Goal: Transaction & Acquisition: Purchase product/service

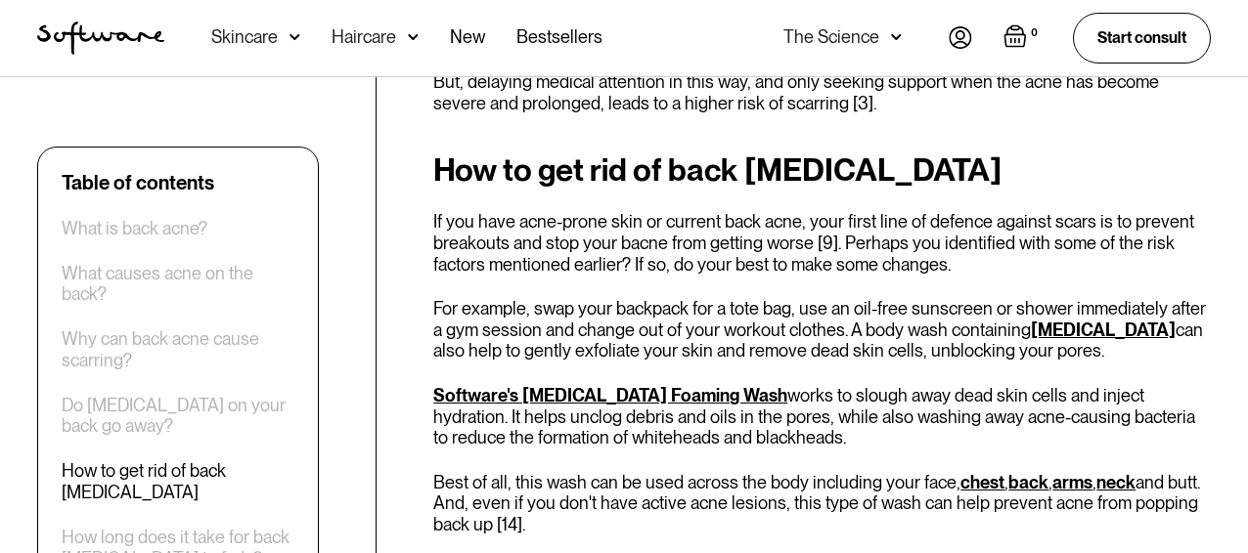
scroll to position [2678, 0]
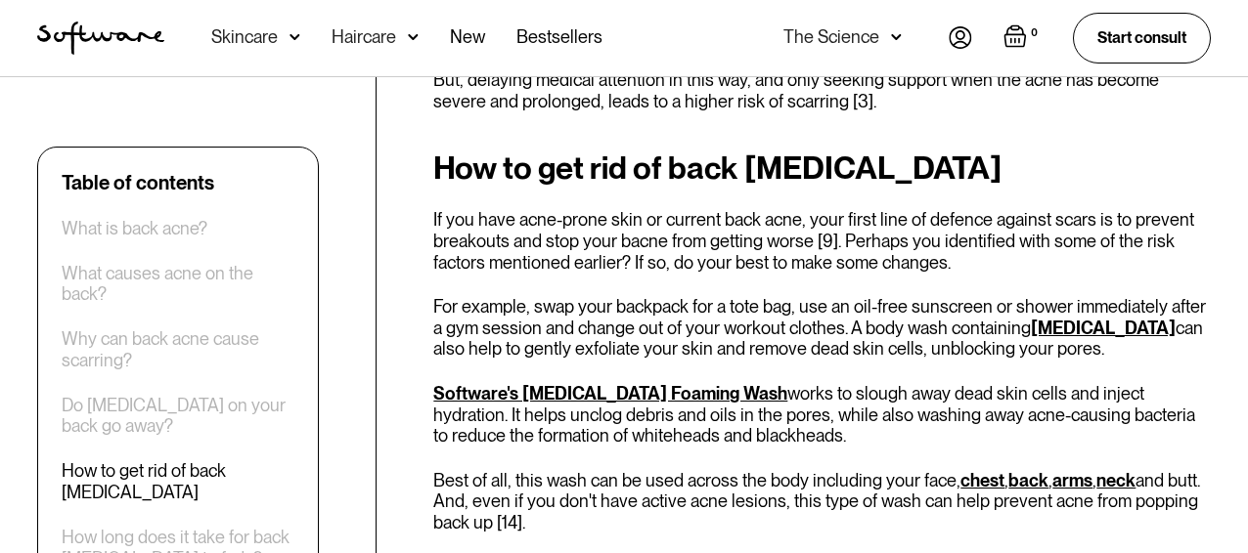
click at [627, 383] on link "Software's Salicylic Acid Foaming Wash" at bounding box center [610, 393] width 354 height 21
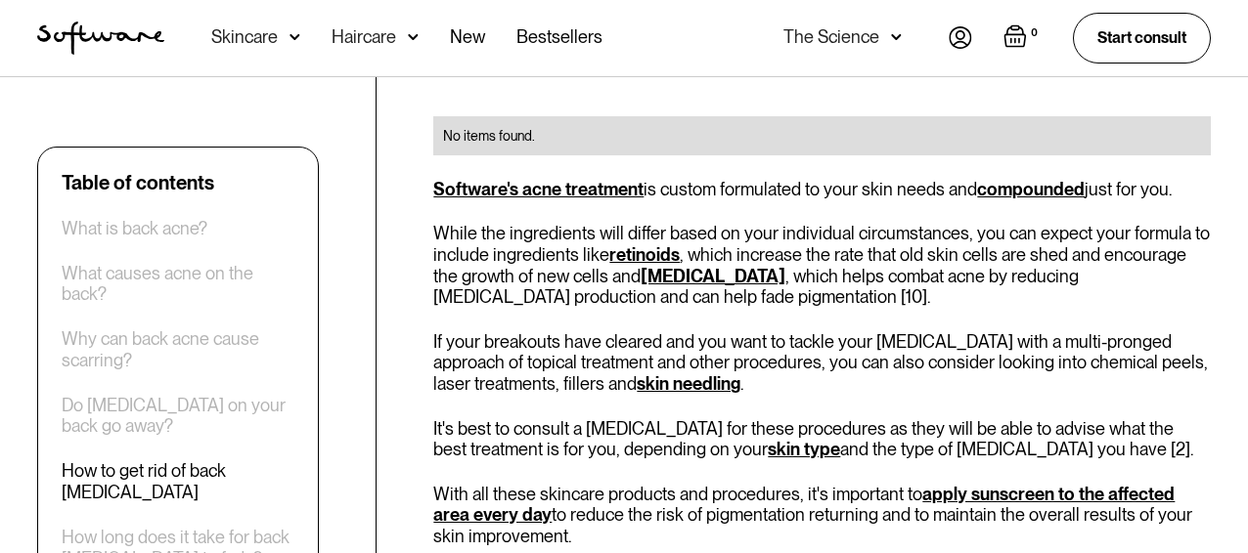
scroll to position [3209, 0]
click at [768, 438] on link "skin type" at bounding box center [804, 448] width 72 height 21
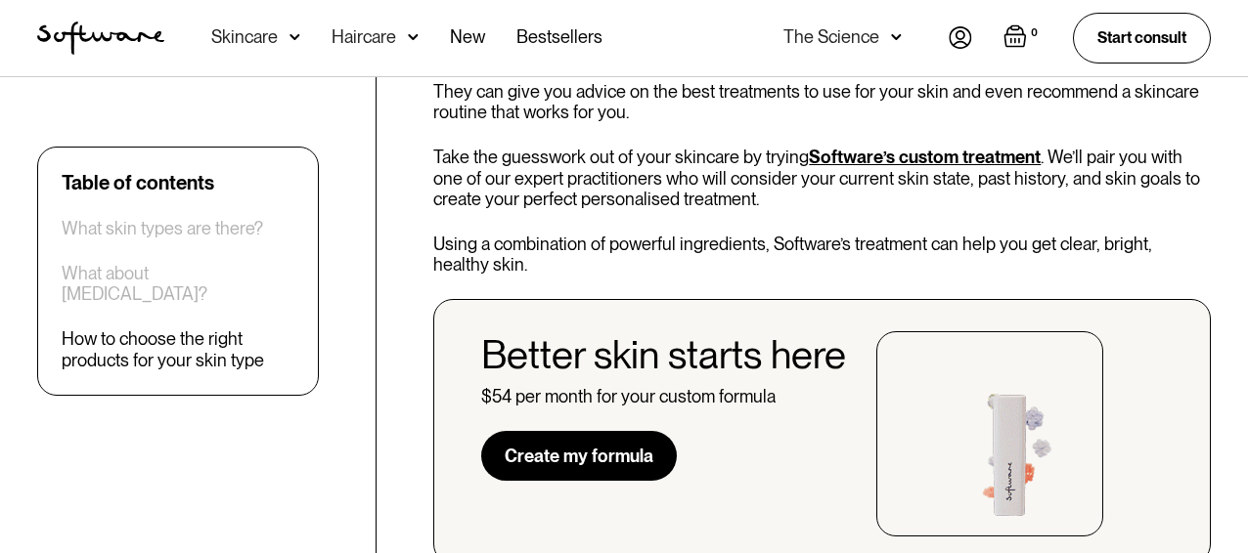
scroll to position [3998, 0]
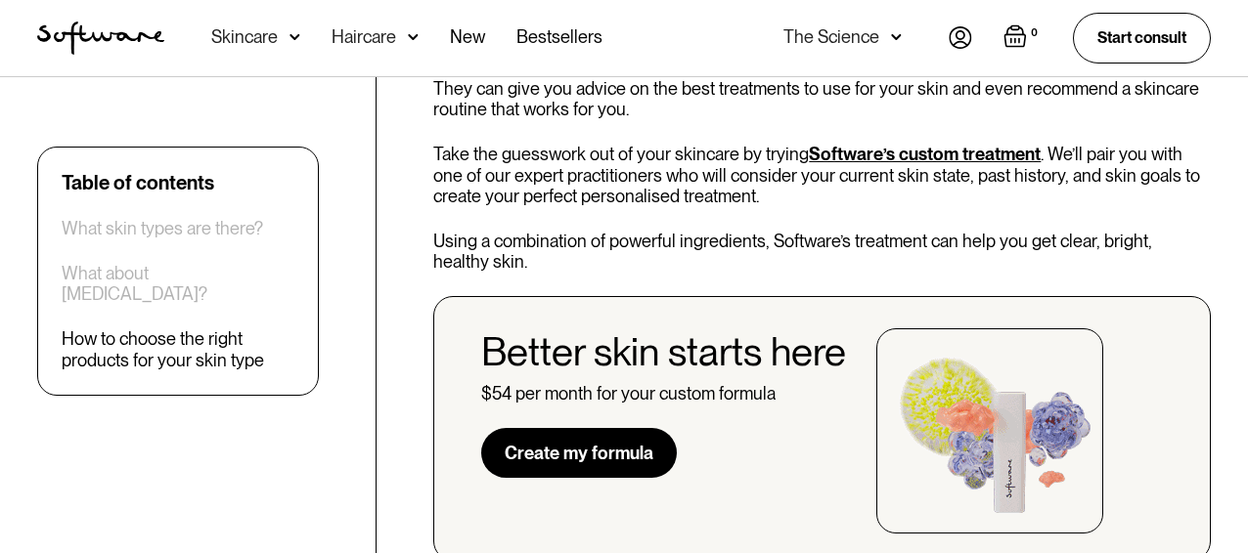
click at [226, 331] on div "How to choose the right products for your skin type" at bounding box center [178, 351] width 233 height 42
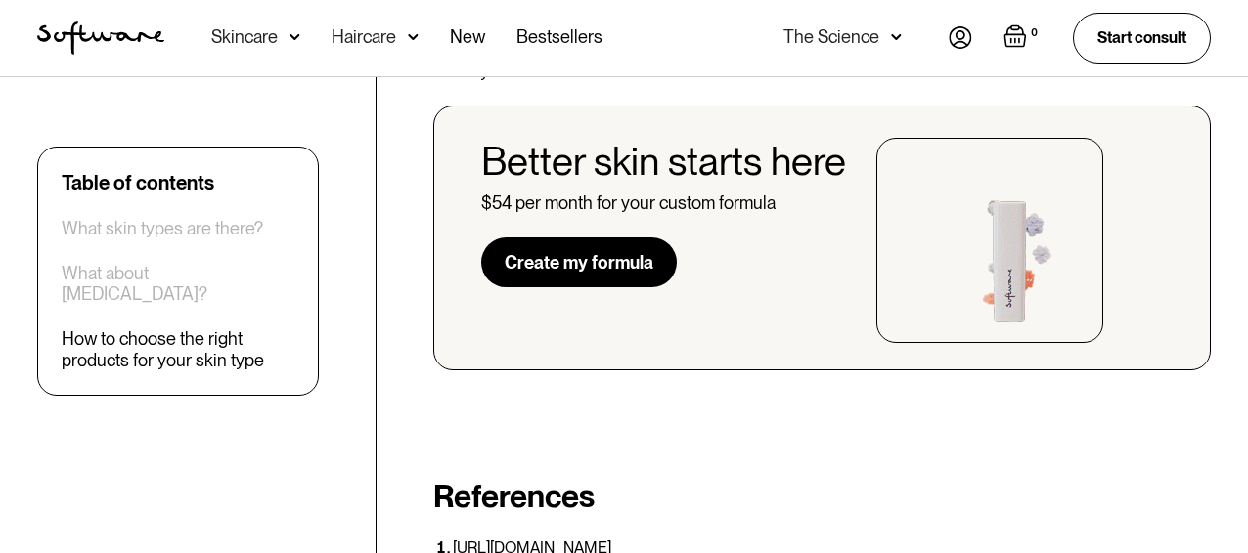
scroll to position [4194, 0]
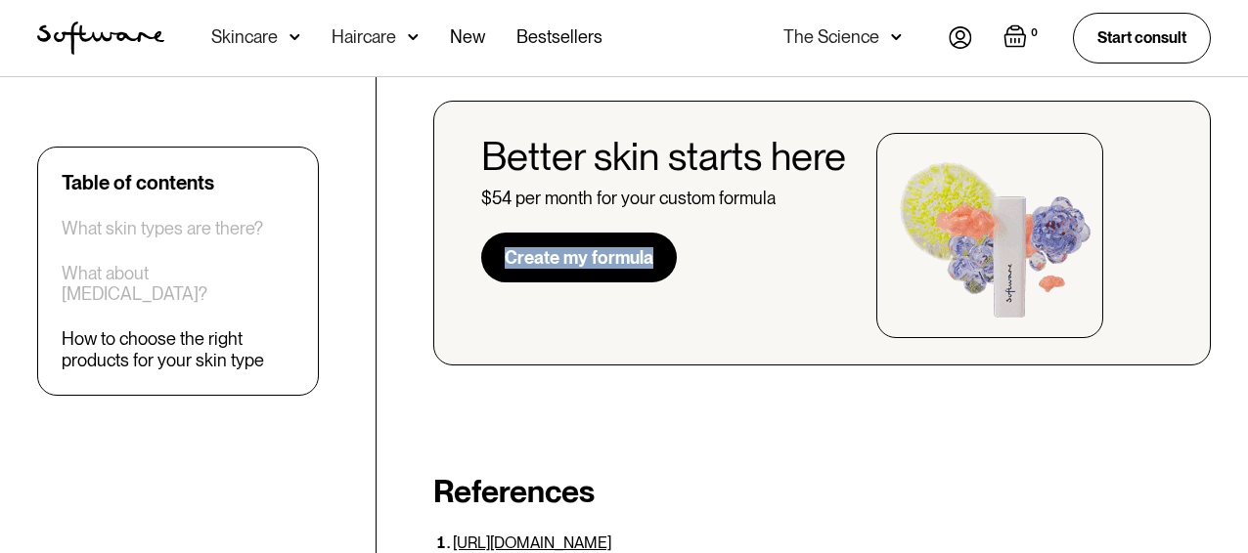
click at [552, 240] on link "Create my formula" at bounding box center [579, 258] width 196 height 51
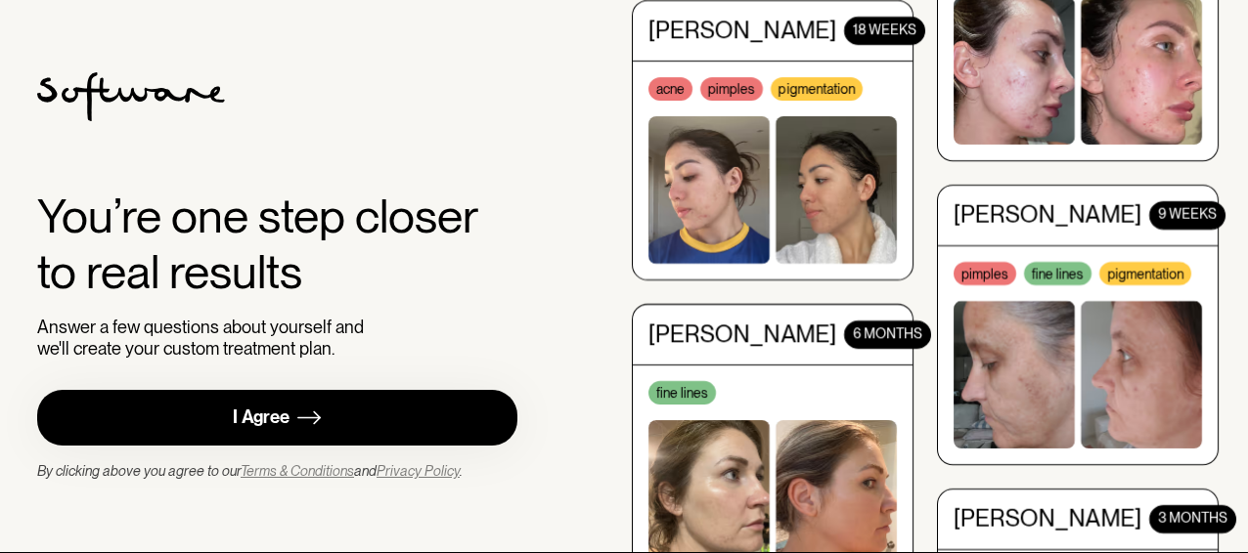
click at [380, 410] on link "I Agree" at bounding box center [277, 418] width 480 height 56
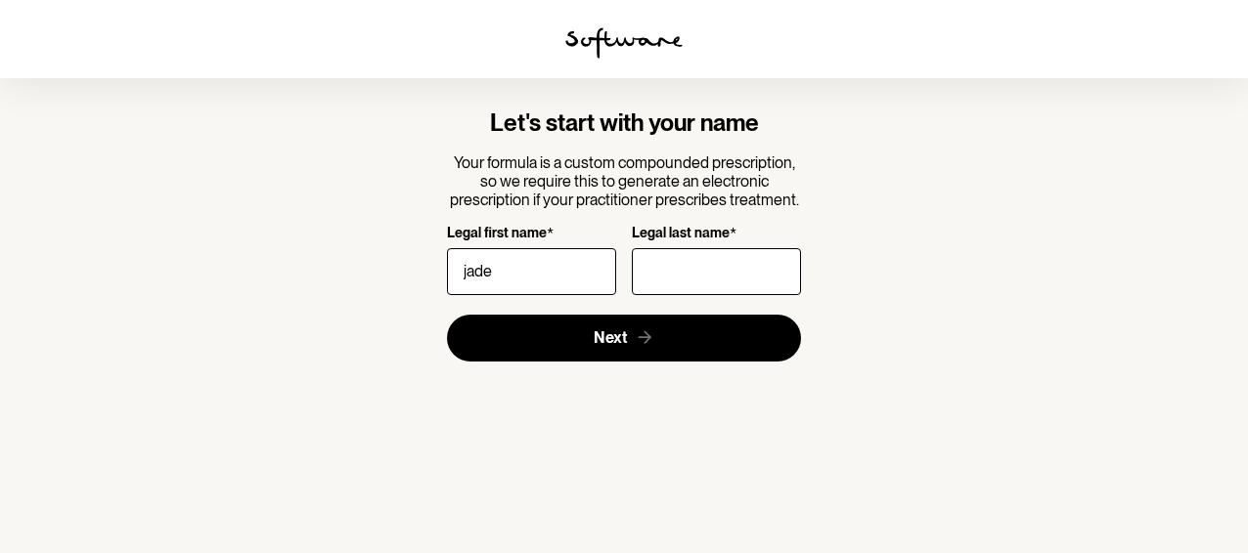
type input "jade"
click at [718, 283] on input "Legal last name *" at bounding box center [716, 271] width 169 height 47
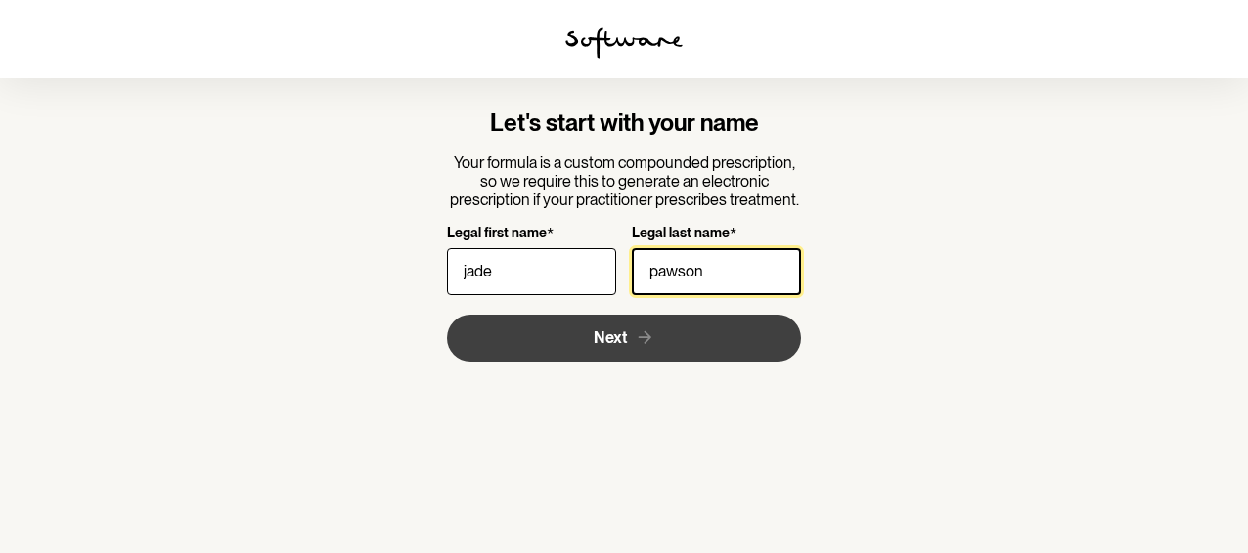
type input "pawson"
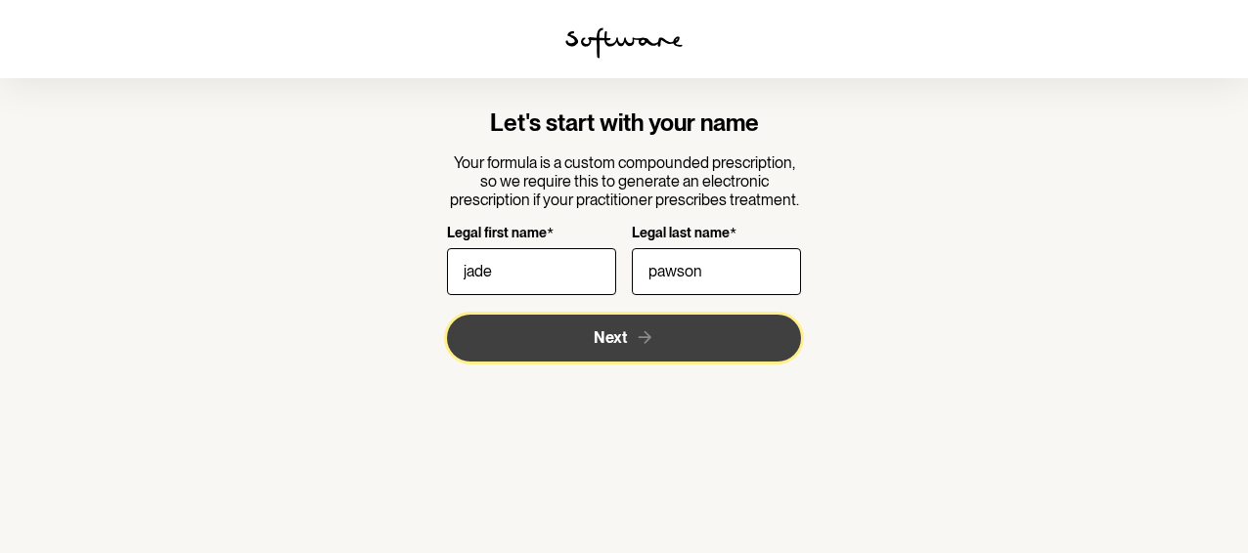
click at [652, 338] on icon "submit" at bounding box center [645, 338] width 21 height 21
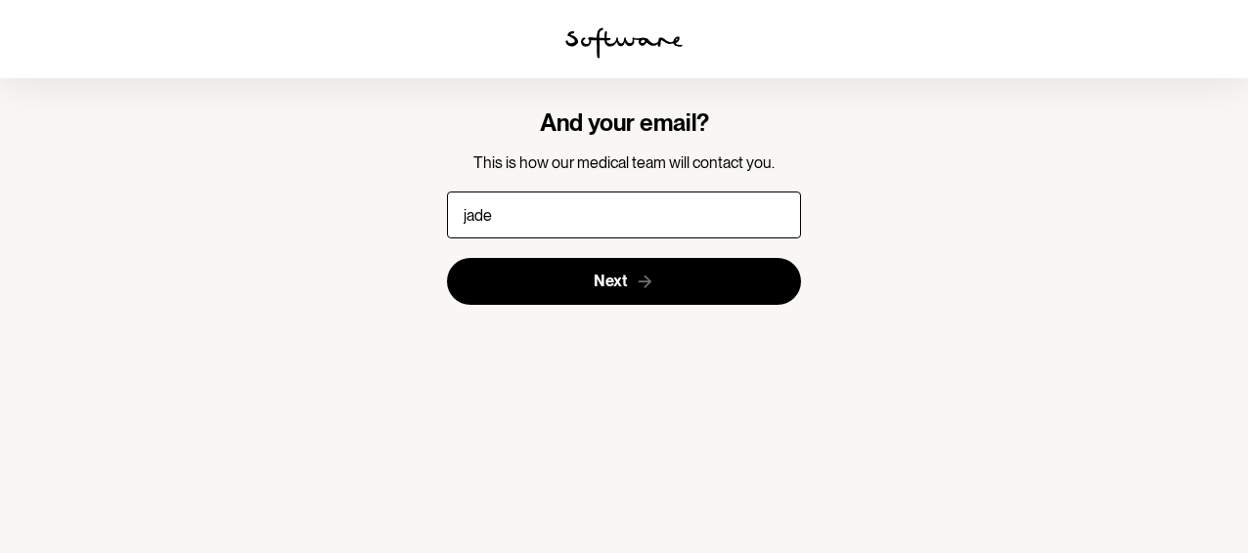
type input "[EMAIL_ADDRESS][DOMAIN_NAME]"
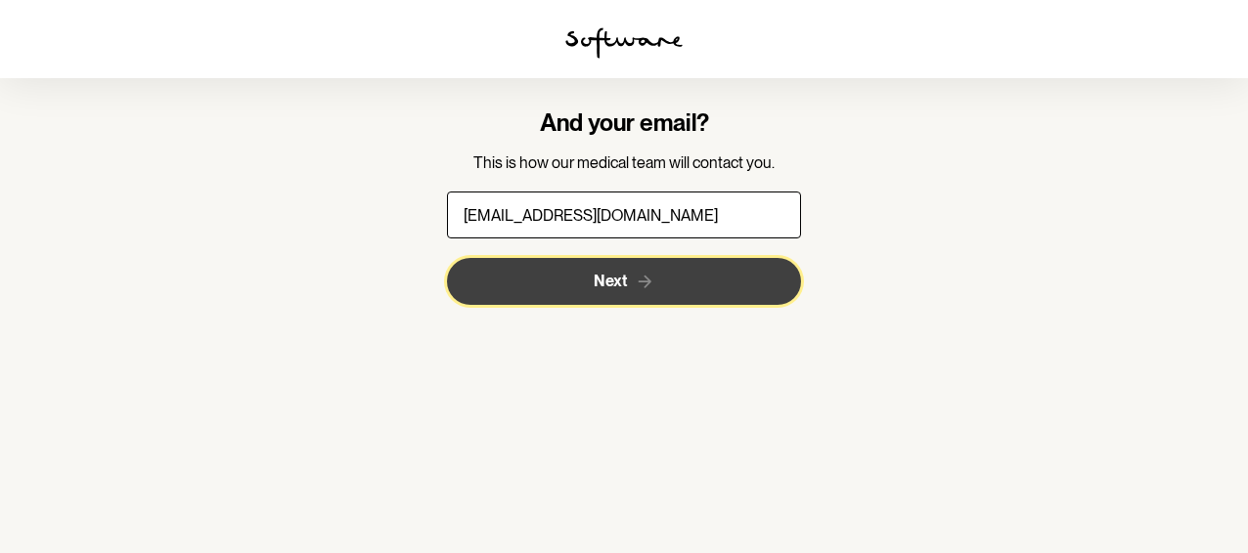
click at [655, 287] on button "Next" at bounding box center [624, 281] width 355 height 47
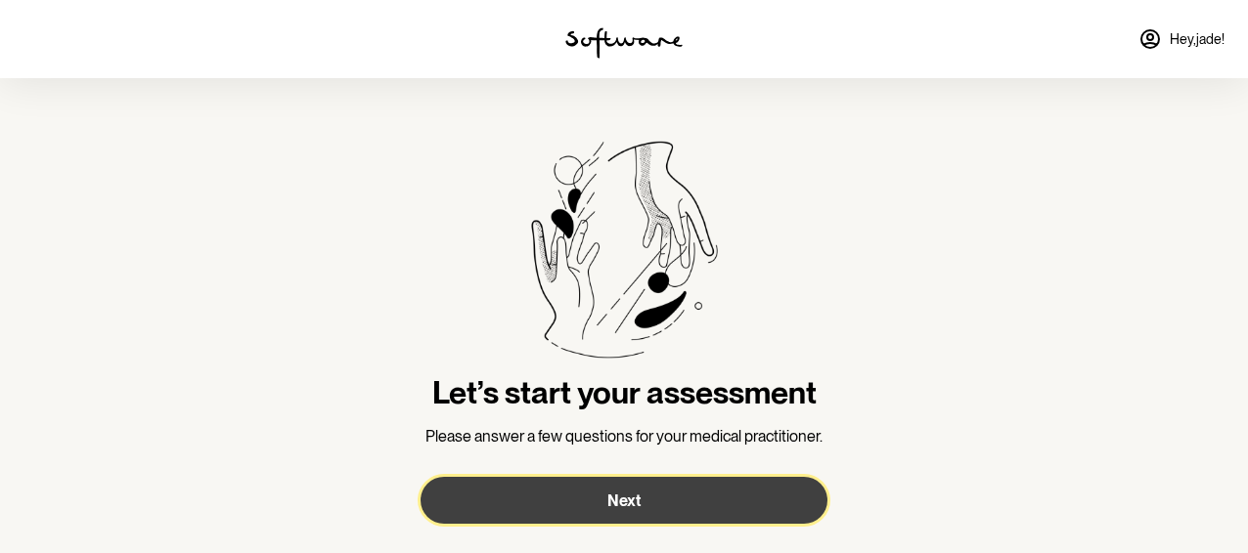
click at [664, 508] on button "Next" at bounding box center [623, 500] width 407 height 47
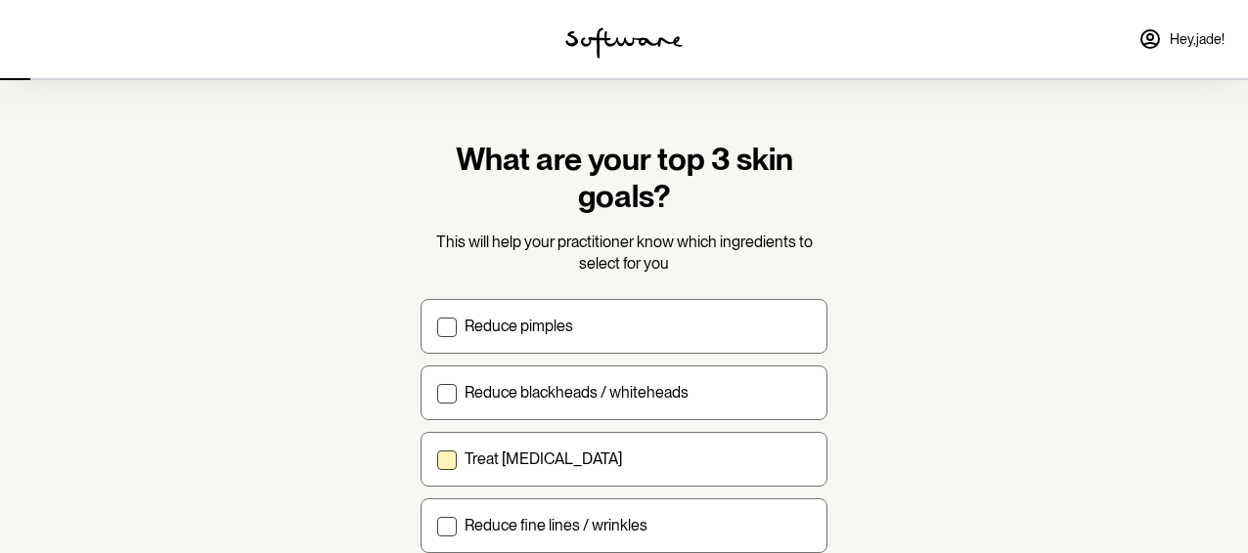
click at [611, 475] on label "Treat [MEDICAL_DATA]" at bounding box center [623, 459] width 407 height 55
click at [437, 460] on input "Treat [MEDICAL_DATA]" at bounding box center [436, 459] width 1 height 1
checkbox input "true"
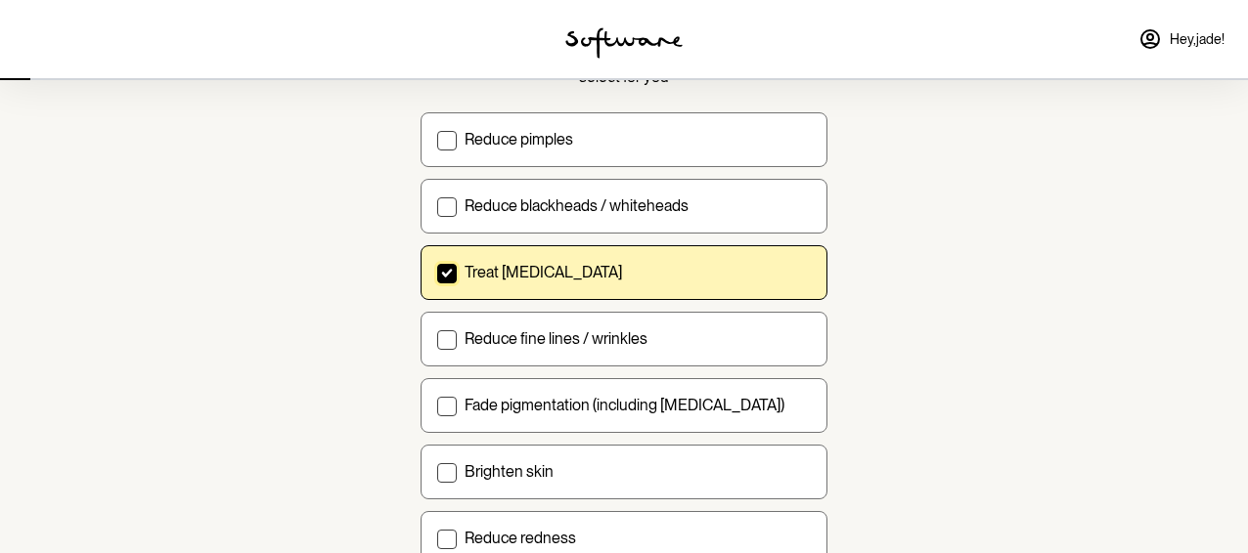
scroll to position [188, 0]
click at [566, 139] on p "Reduce pimples" at bounding box center [518, 138] width 109 height 19
click at [437, 139] on input "Reduce pimples" at bounding box center [436, 138] width 1 height 1
checkbox input "true"
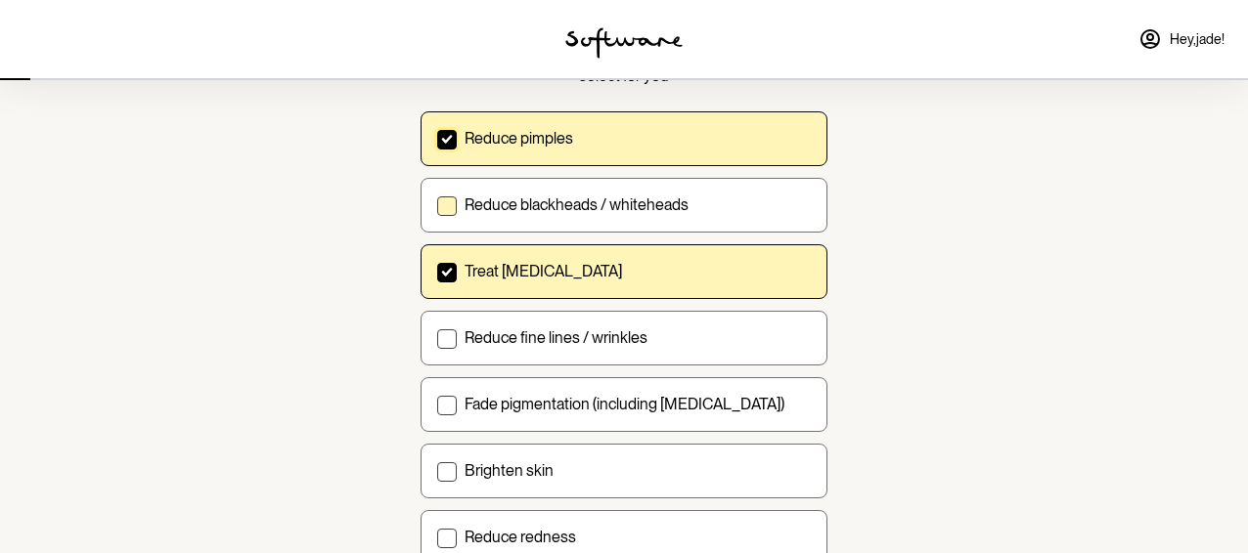
click at [553, 206] on p "Reduce blackheads / whiteheads" at bounding box center [576, 205] width 224 height 19
click at [437, 205] on input "Reduce blackheads / whiteheads" at bounding box center [436, 204] width 1 height 1
checkbox input "true"
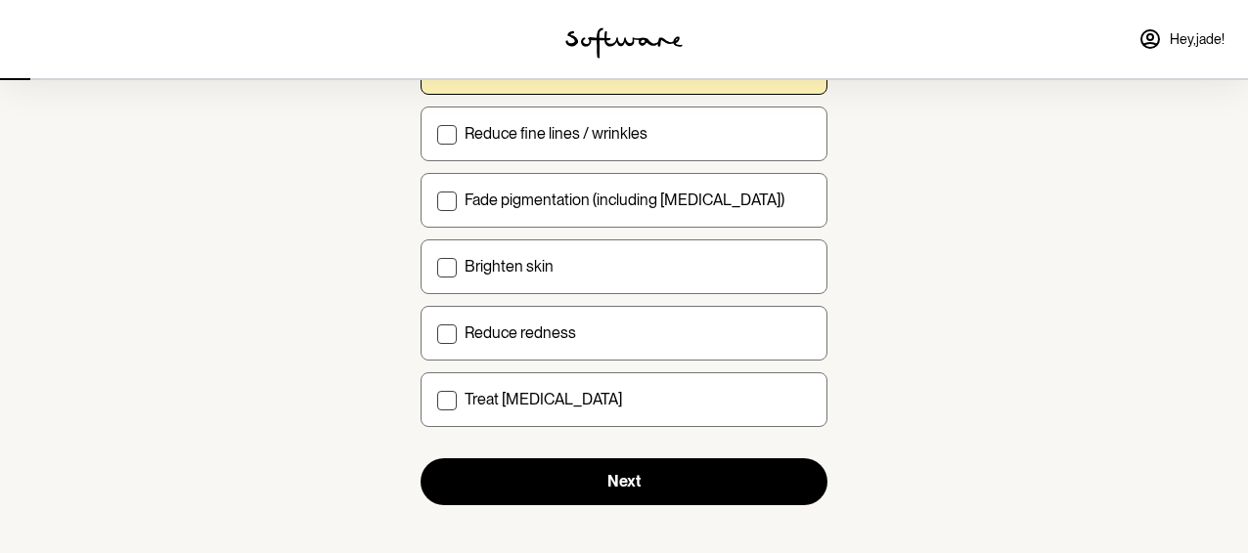
scroll to position [391, 0]
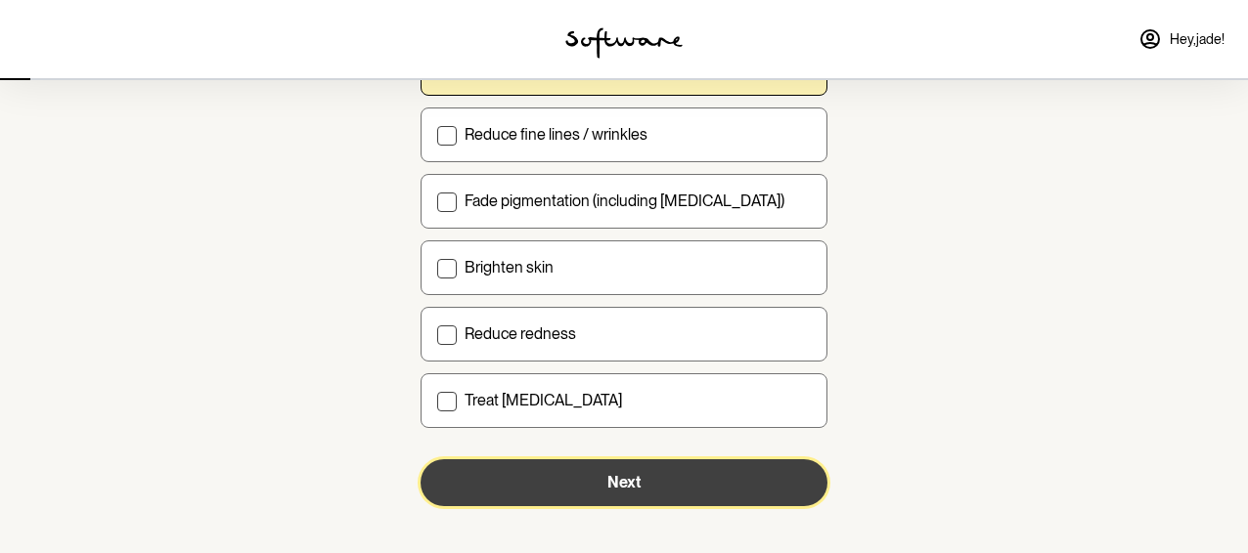
click at [597, 468] on button "Next" at bounding box center [623, 483] width 407 height 47
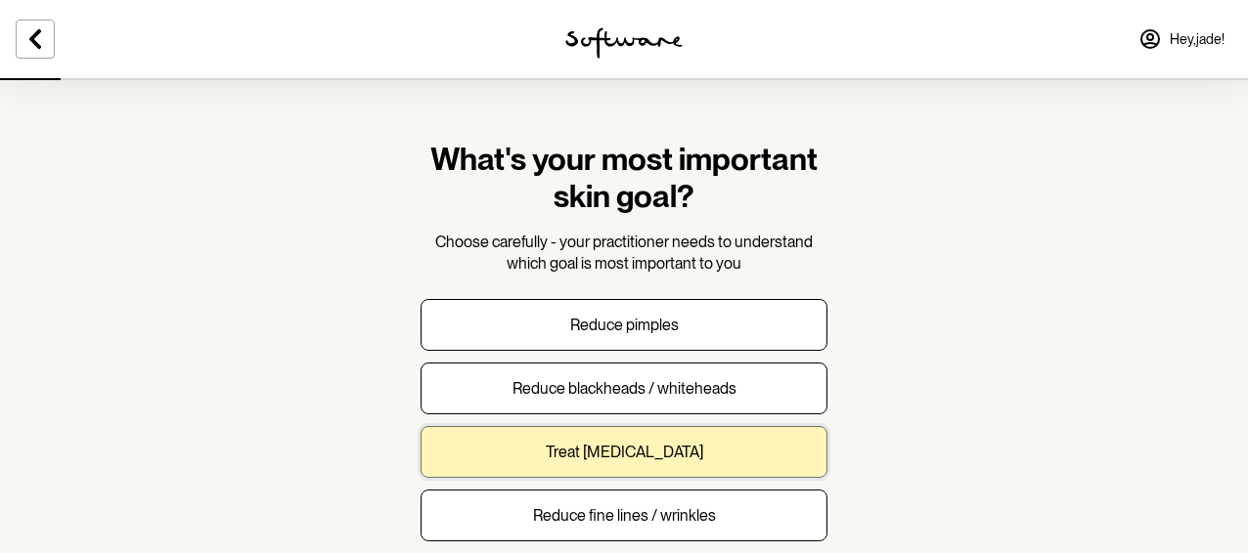
click at [767, 436] on button "Treat [MEDICAL_DATA]" at bounding box center [623, 452] width 407 height 52
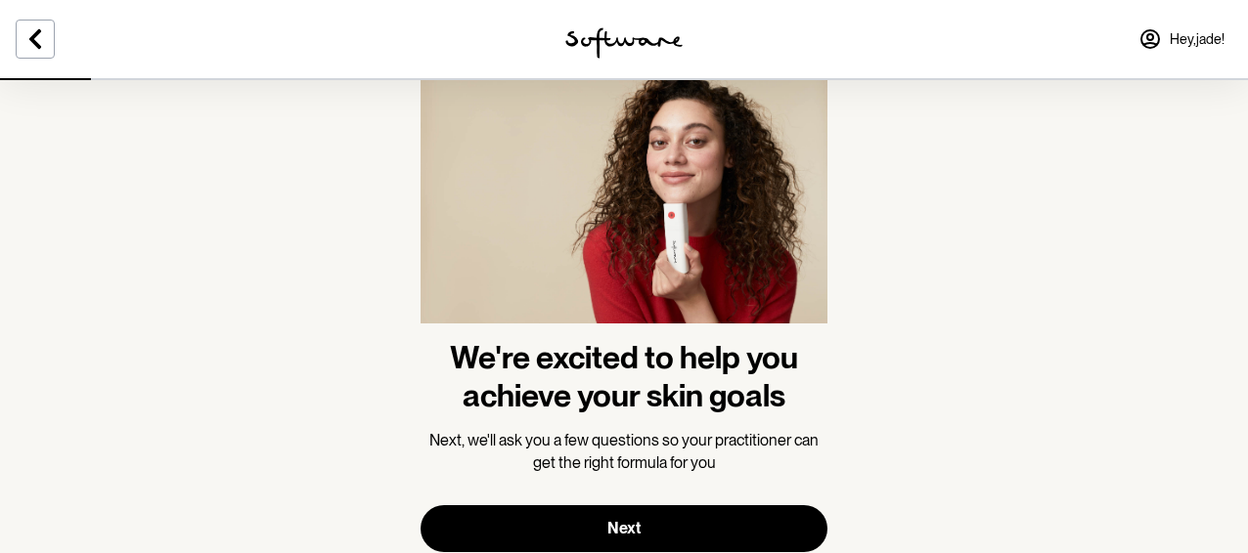
scroll to position [91, 0]
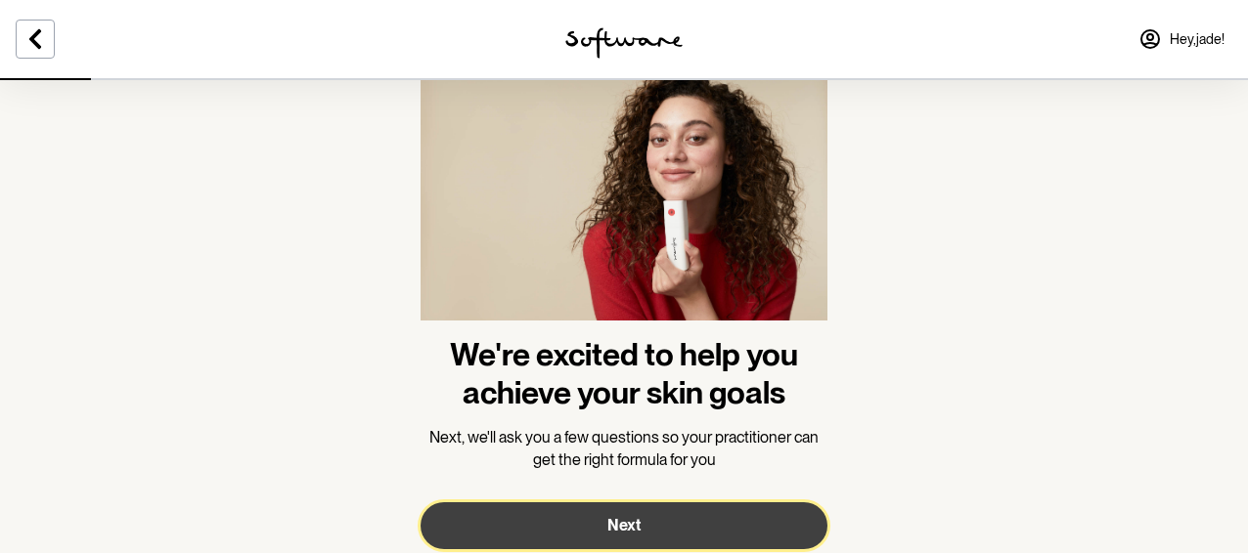
click at [761, 513] on button "Next" at bounding box center [623, 526] width 407 height 47
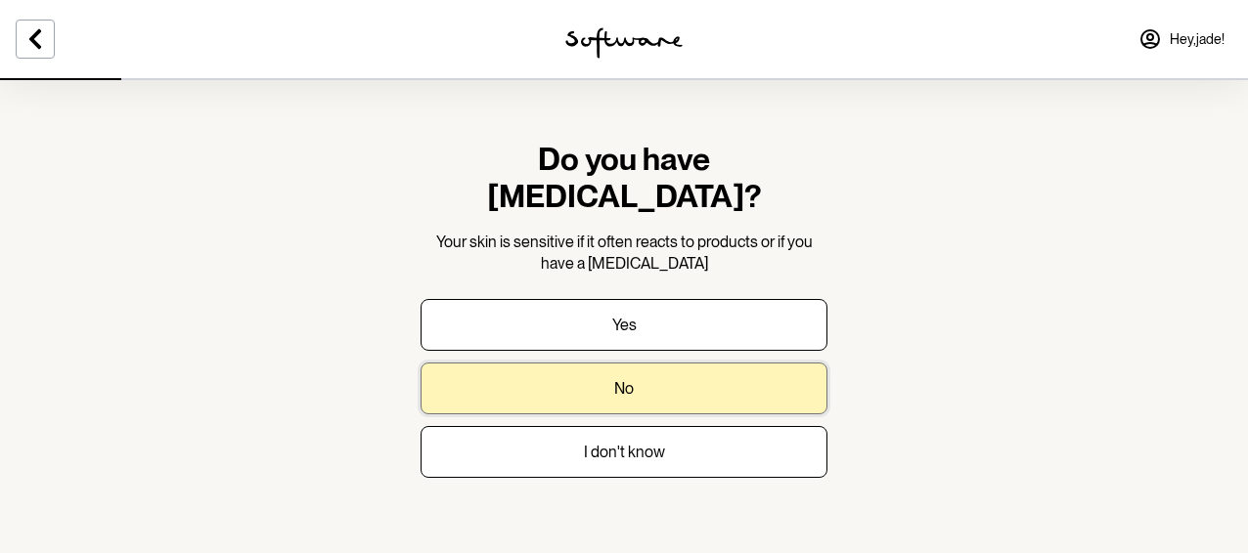
click at [701, 363] on button "No" at bounding box center [623, 389] width 407 height 52
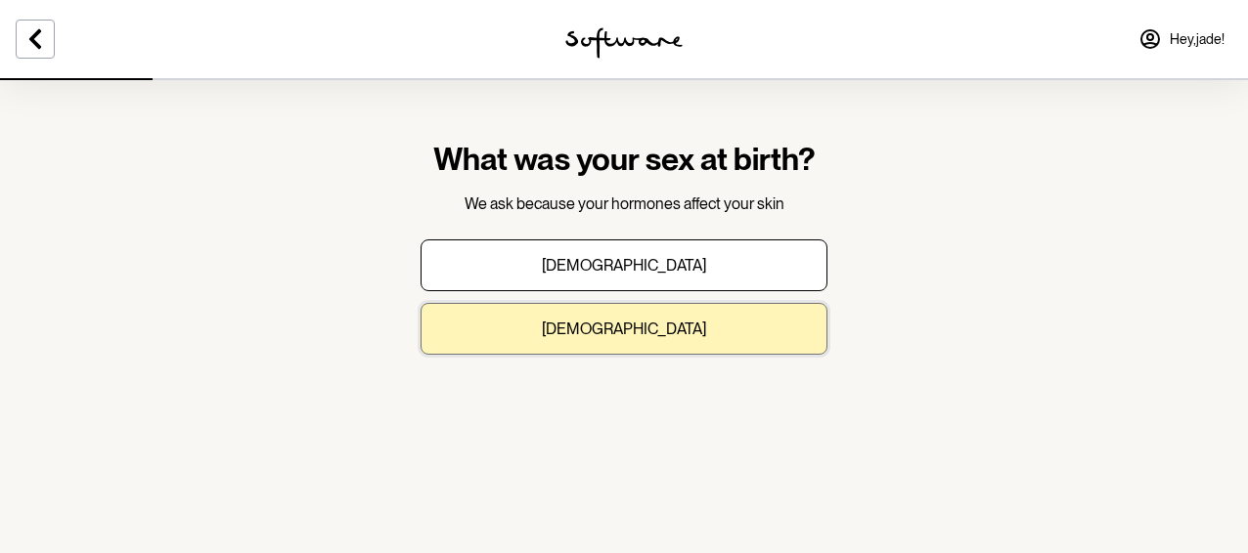
click at [700, 306] on button "[DEMOGRAPHIC_DATA]" at bounding box center [623, 329] width 407 height 52
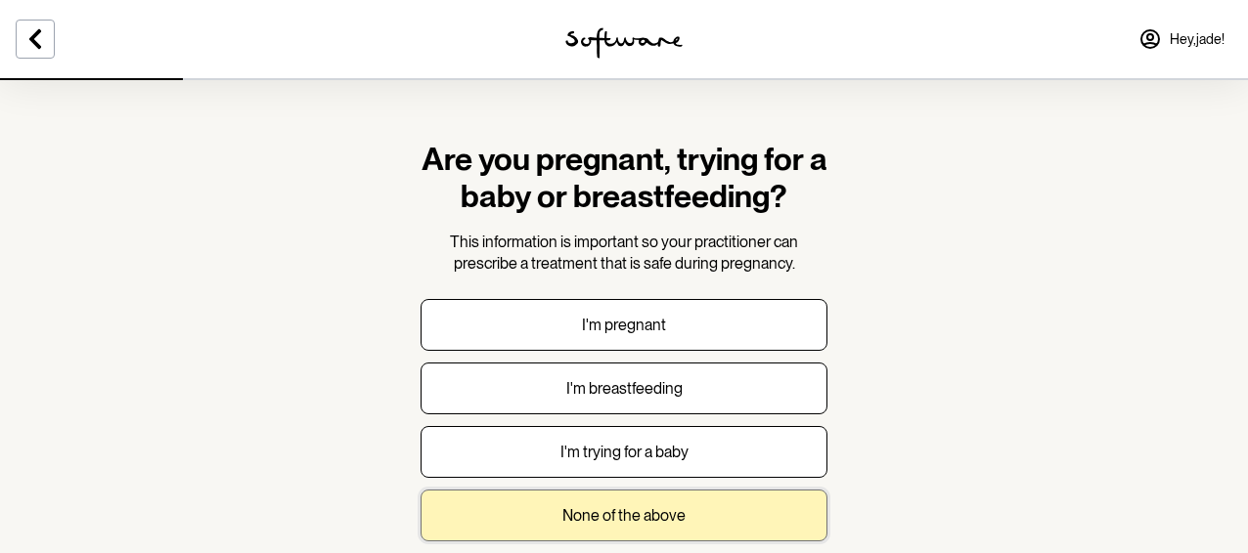
click at [715, 516] on button "None of the above" at bounding box center [623, 516] width 407 height 52
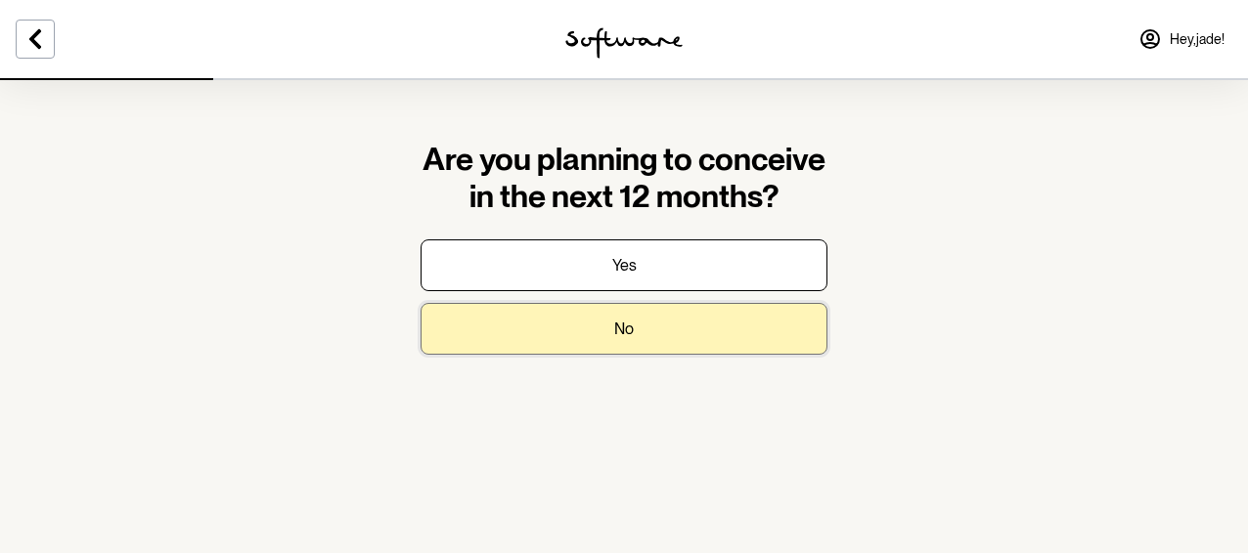
click at [654, 338] on button "No" at bounding box center [623, 329] width 407 height 52
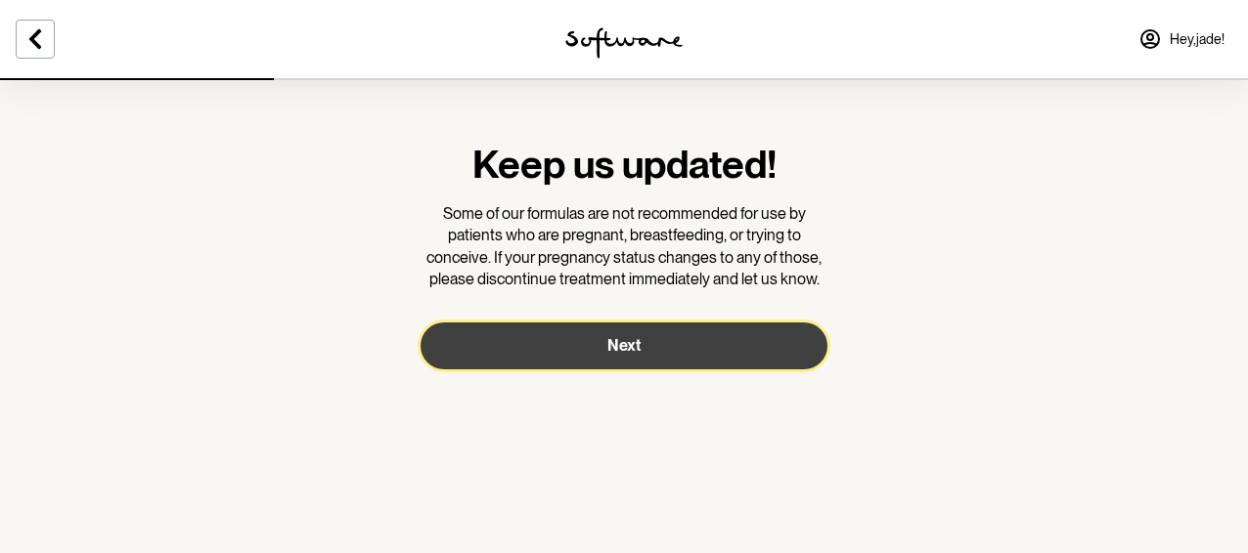
click at [654, 338] on button "Next" at bounding box center [623, 346] width 407 height 47
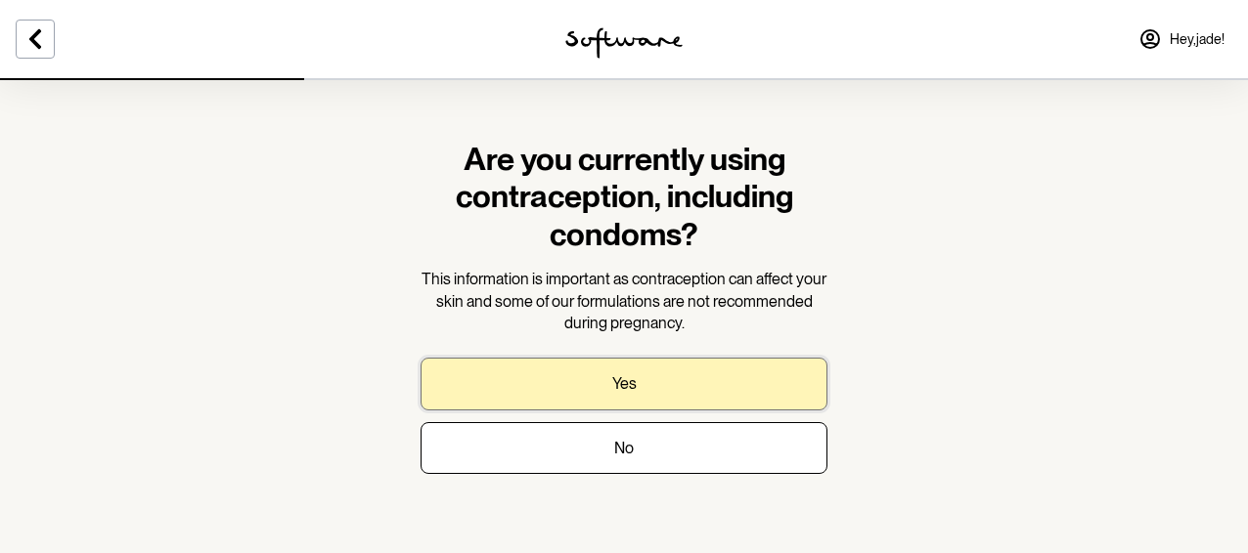
click at [660, 377] on button "Yes" at bounding box center [623, 384] width 407 height 52
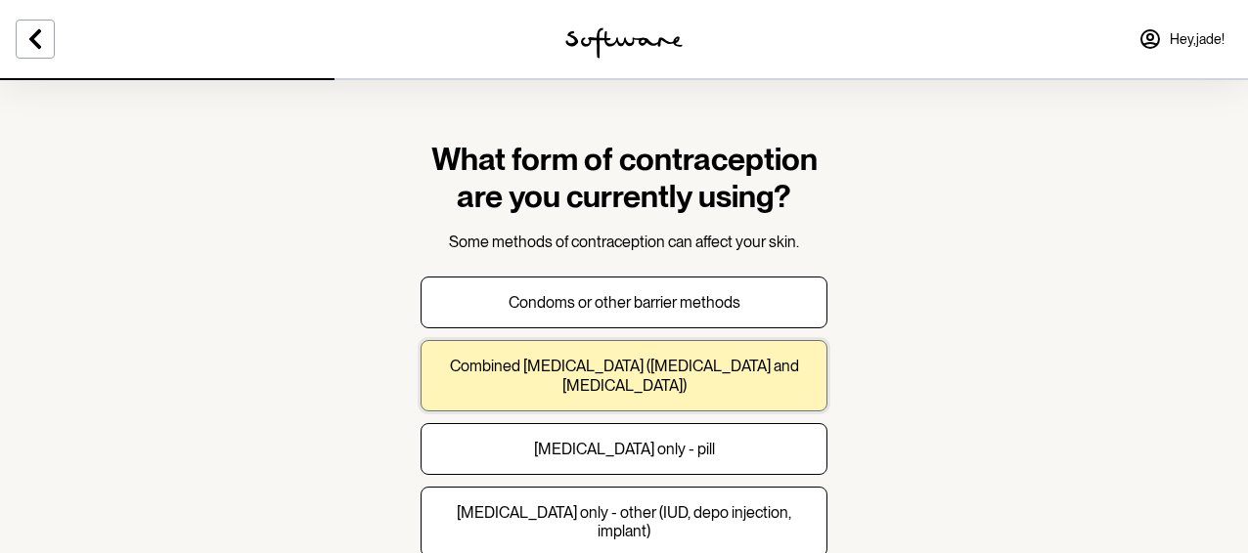
click at [647, 378] on p "Combined [MEDICAL_DATA] ([MEDICAL_DATA] and [MEDICAL_DATA])" at bounding box center [624, 375] width 374 height 37
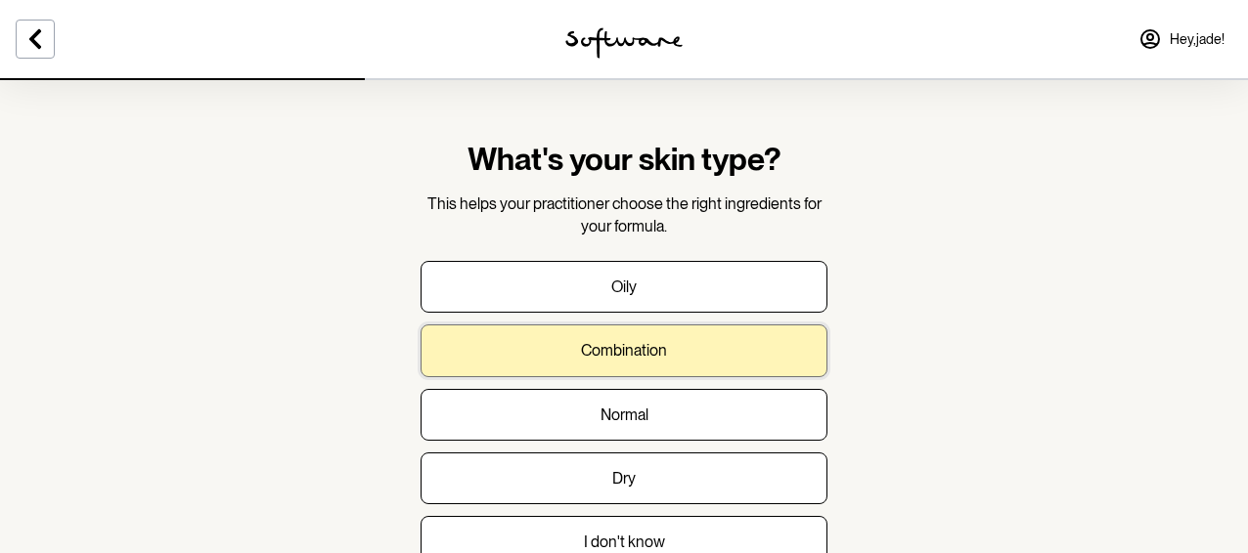
click at [637, 346] on p "Combination" at bounding box center [624, 350] width 86 height 19
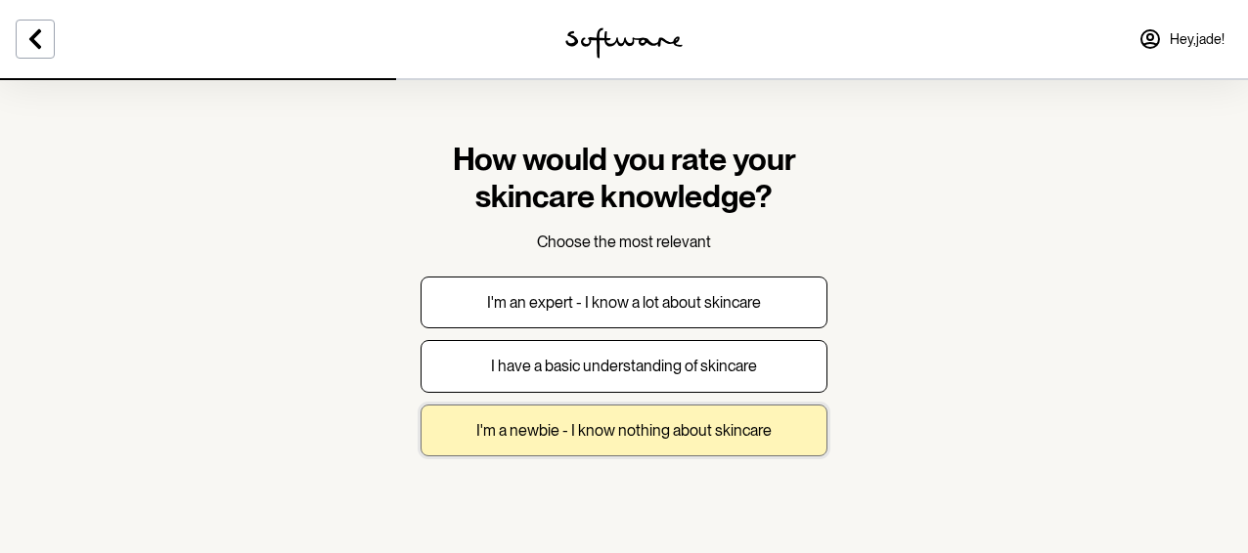
click at [640, 438] on p "I'm a newbie - I know nothing about skincare" at bounding box center [623, 430] width 295 height 19
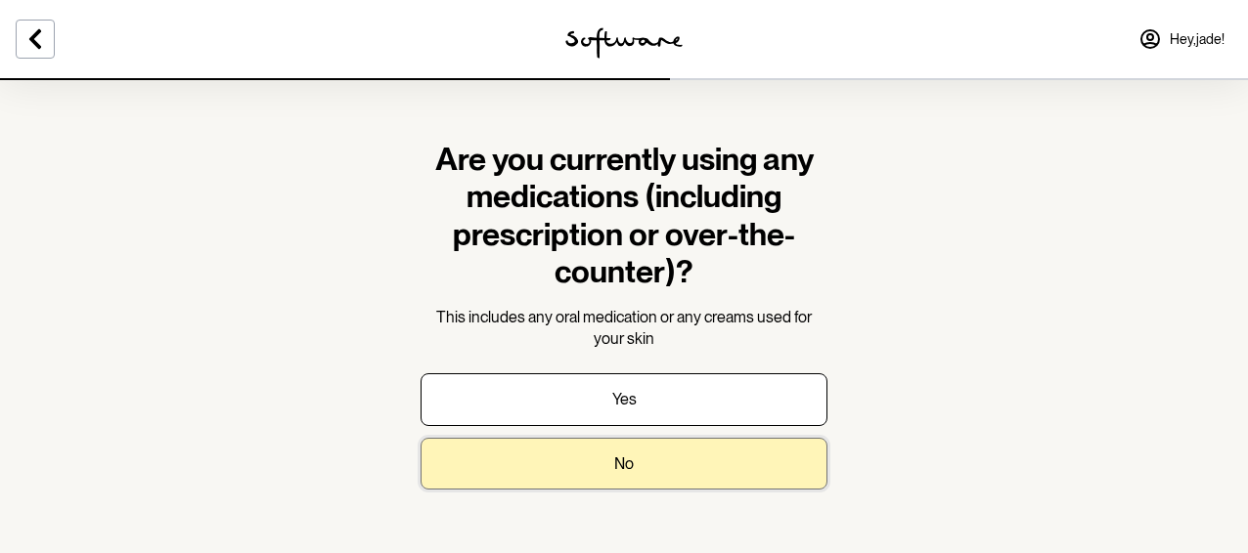
click at [642, 460] on button "No" at bounding box center [623, 464] width 407 height 52
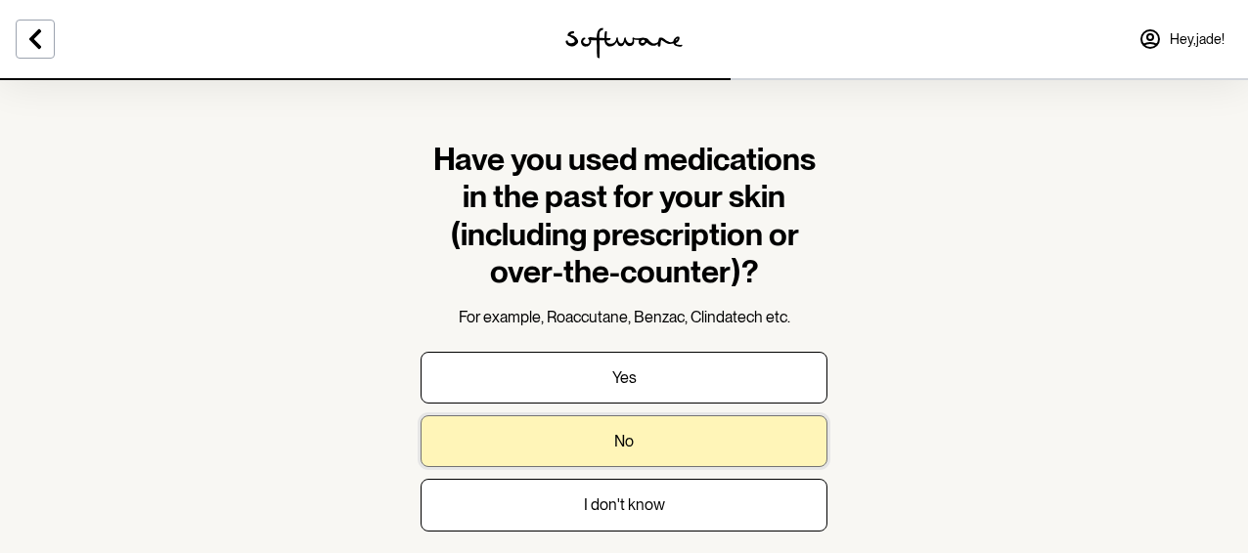
click at [658, 449] on button "No" at bounding box center [623, 442] width 407 height 52
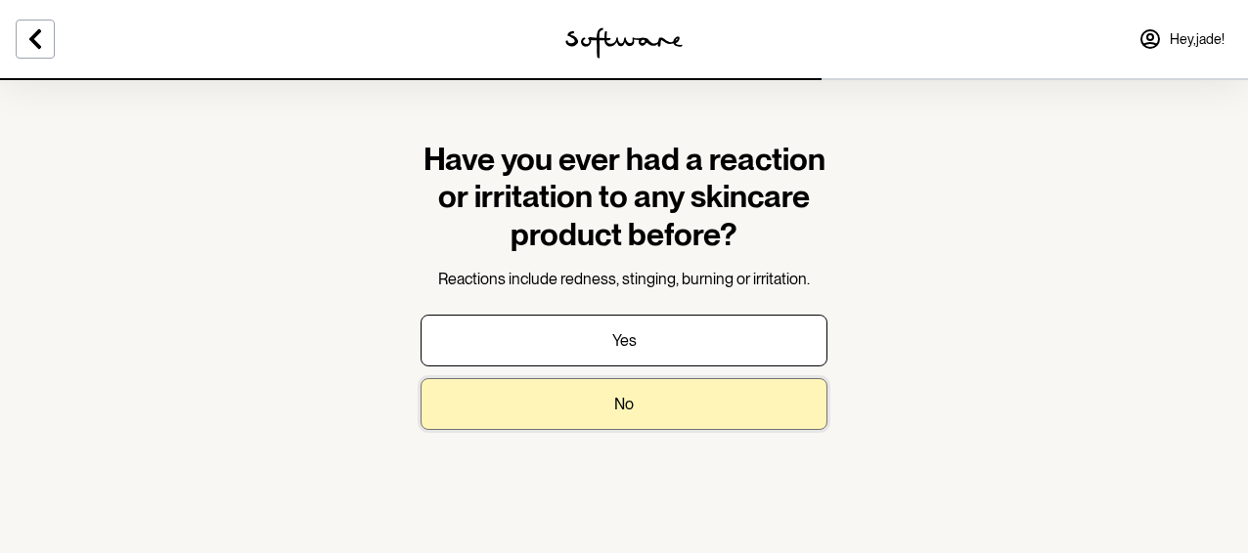
click at [612, 398] on button "No" at bounding box center [623, 404] width 407 height 52
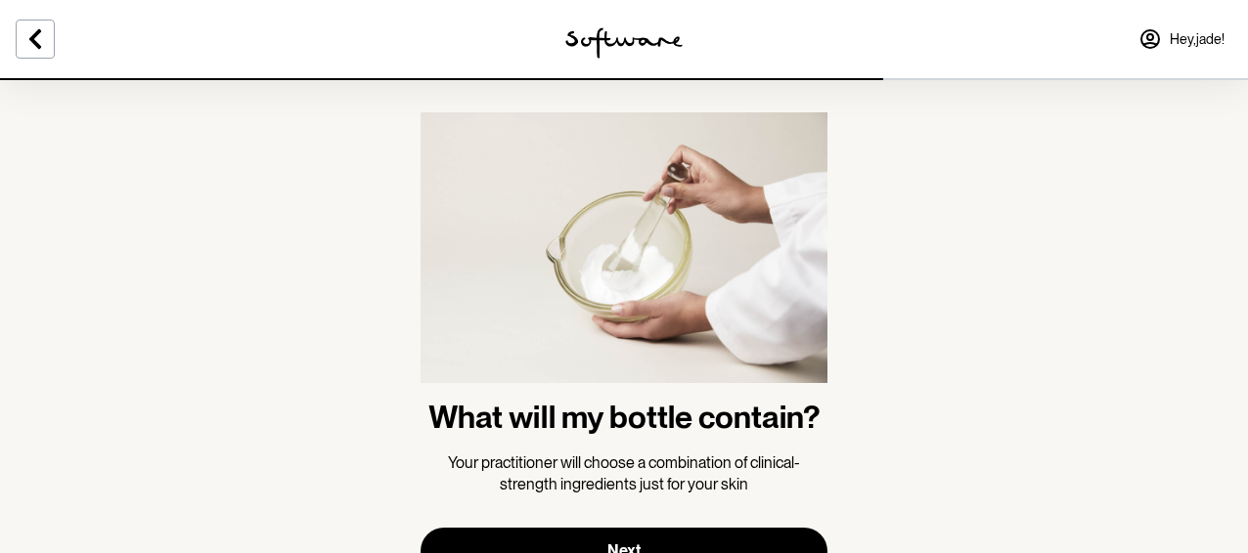
scroll to position [111, 0]
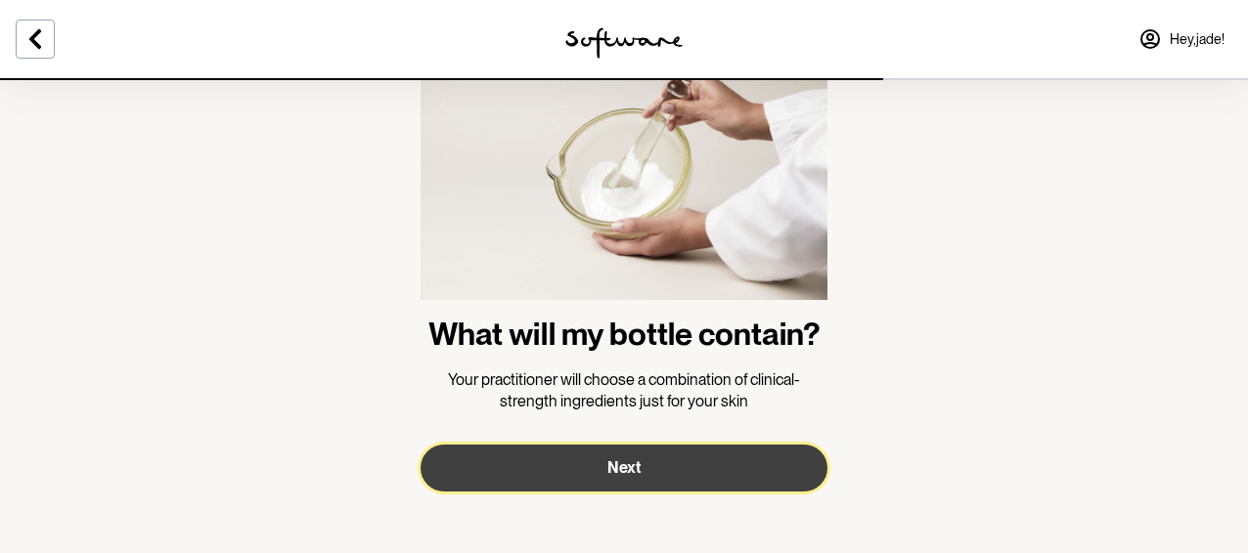
click at [615, 460] on span "Next" at bounding box center [623, 468] width 33 height 19
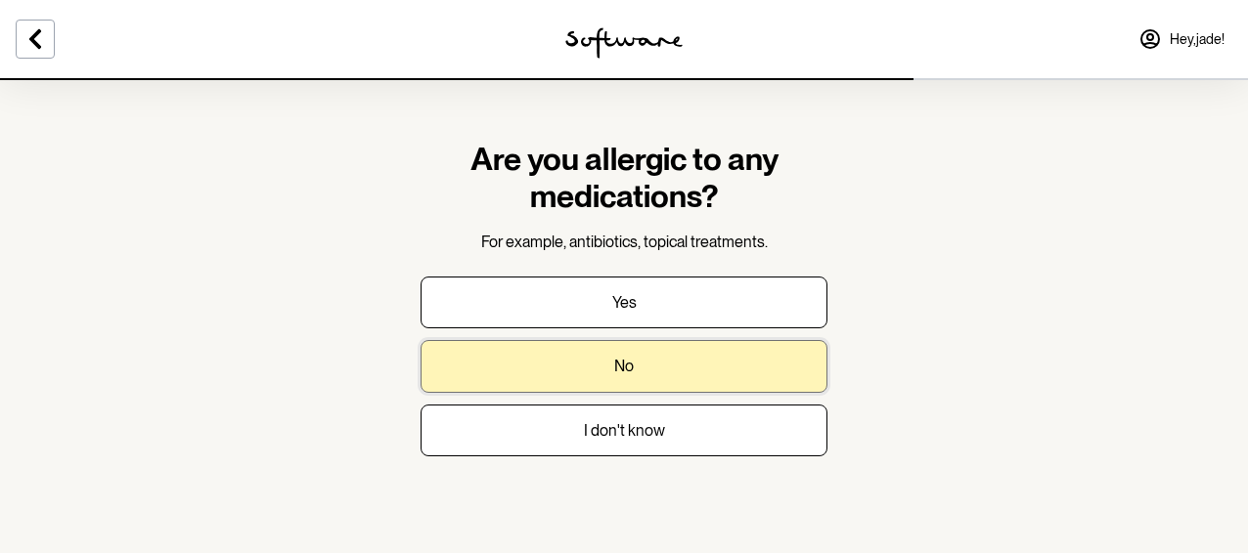
click at [630, 378] on button "No" at bounding box center [623, 366] width 407 height 52
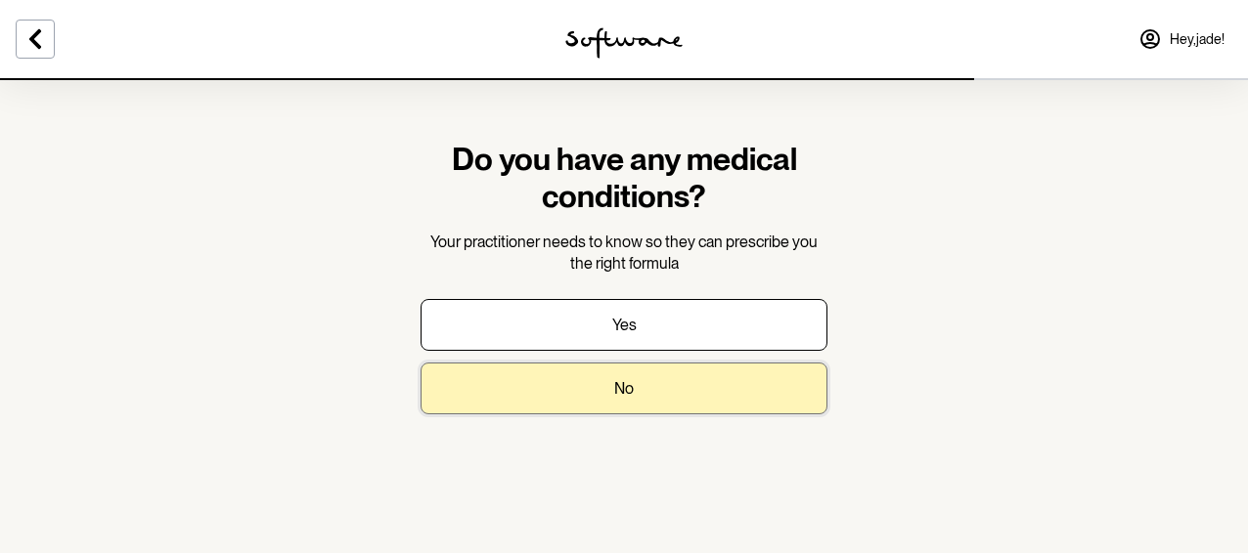
click at [626, 389] on p "No" at bounding box center [624, 388] width 20 height 19
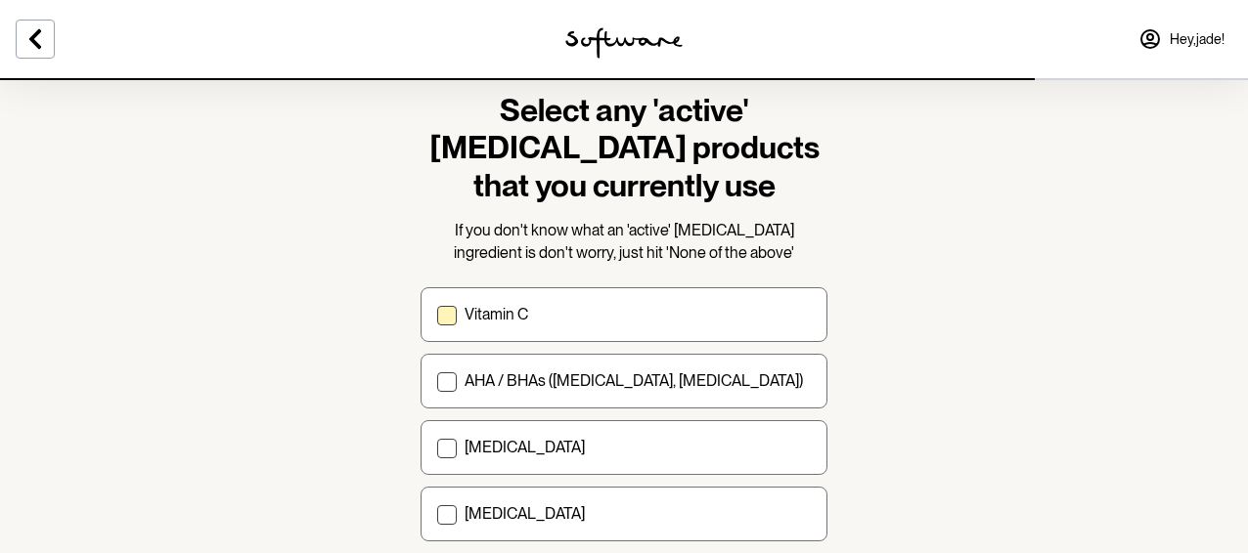
scroll to position [58, 0]
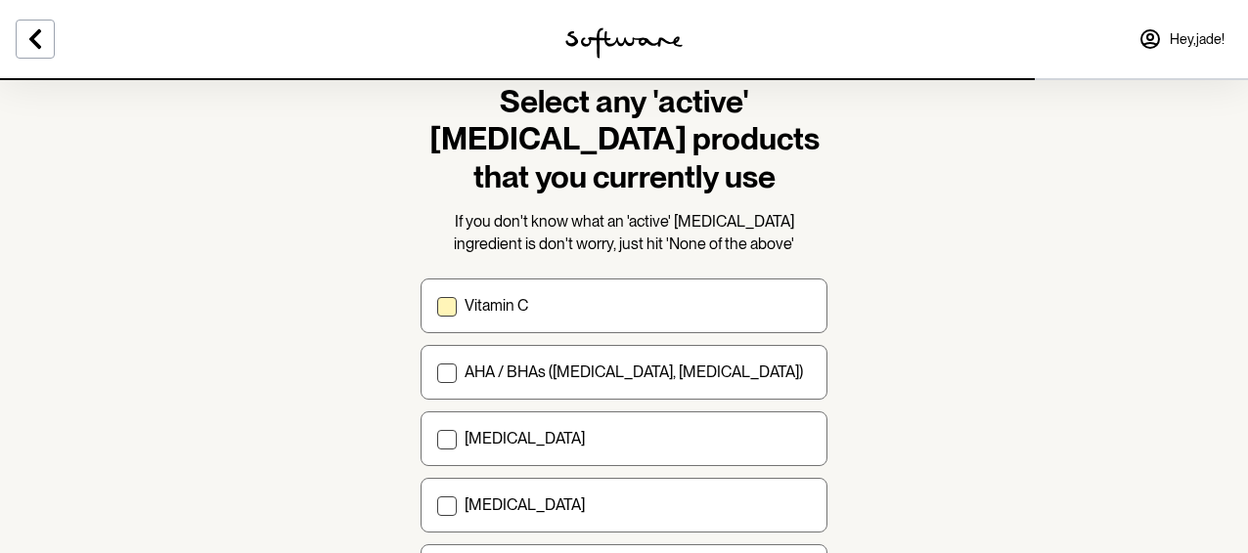
click at [587, 363] on p "AHA / BHAs ([MEDICAL_DATA], [MEDICAL_DATA])" at bounding box center [633, 372] width 338 height 19
click at [437, 373] on input "AHA / BHAs ([MEDICAL_DATA], [MEDICAL_DATA])" at bounding box center [436, 373] width 1 height 1
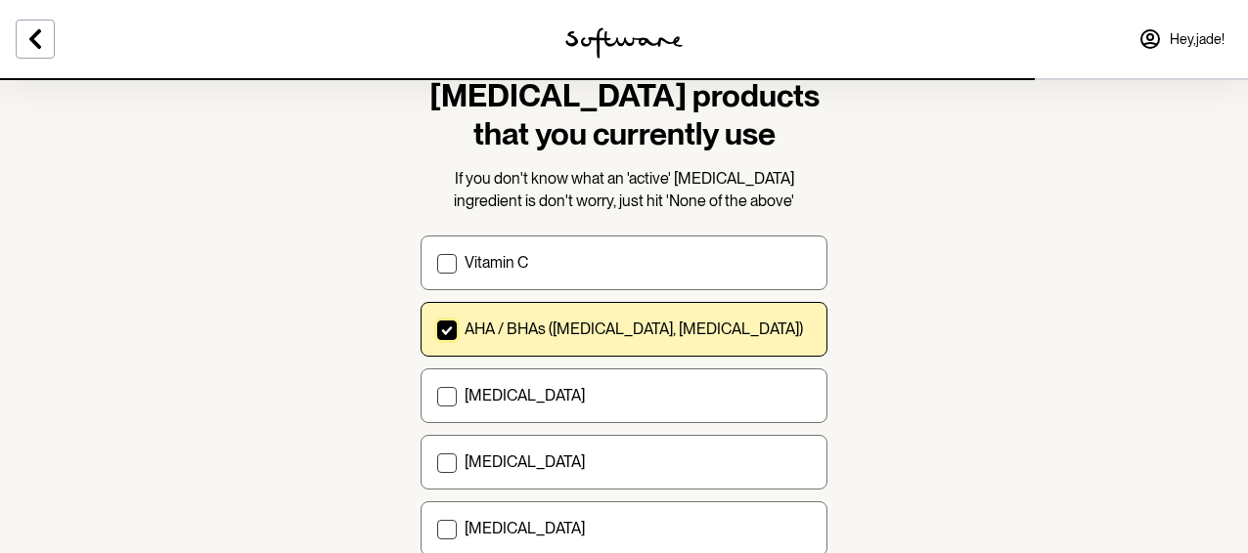
scroll to position [105, 0]
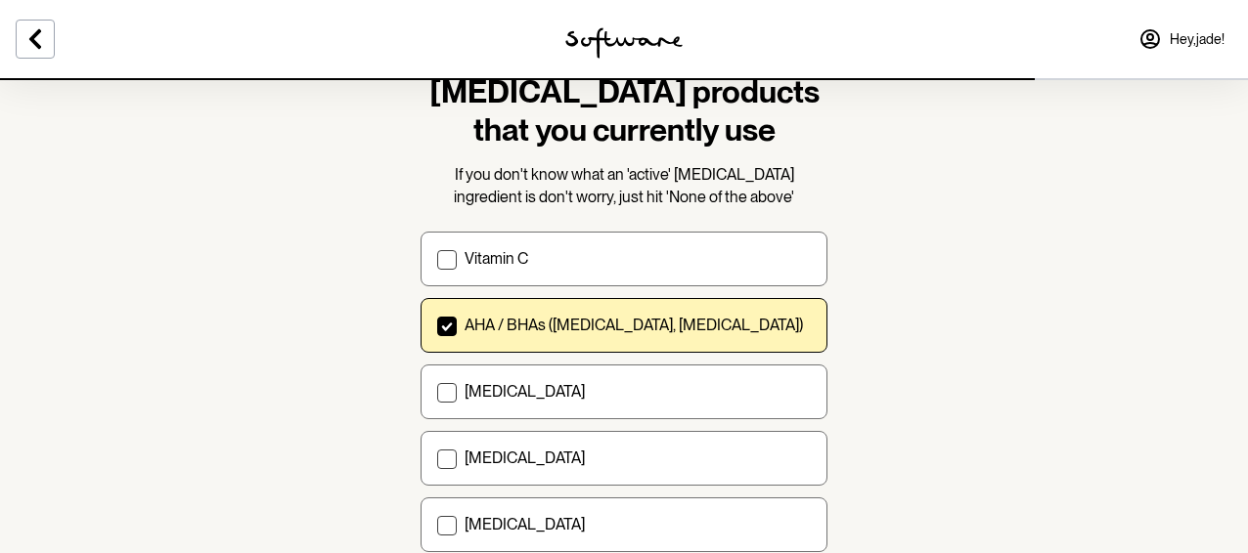
click at [588, 315] on label "AHA / BHAs ([MEDICAL_DATA], [MEDICAL_DATA])" at bounding box center [623, 325] width 407 height 55
click at [437, 326] on input "AHA / BHAs ([MEDICAL_DATA], [MEDICAL_DATA])" at bounding box center [436, 326] width 1 height 1
checkbox input "false"
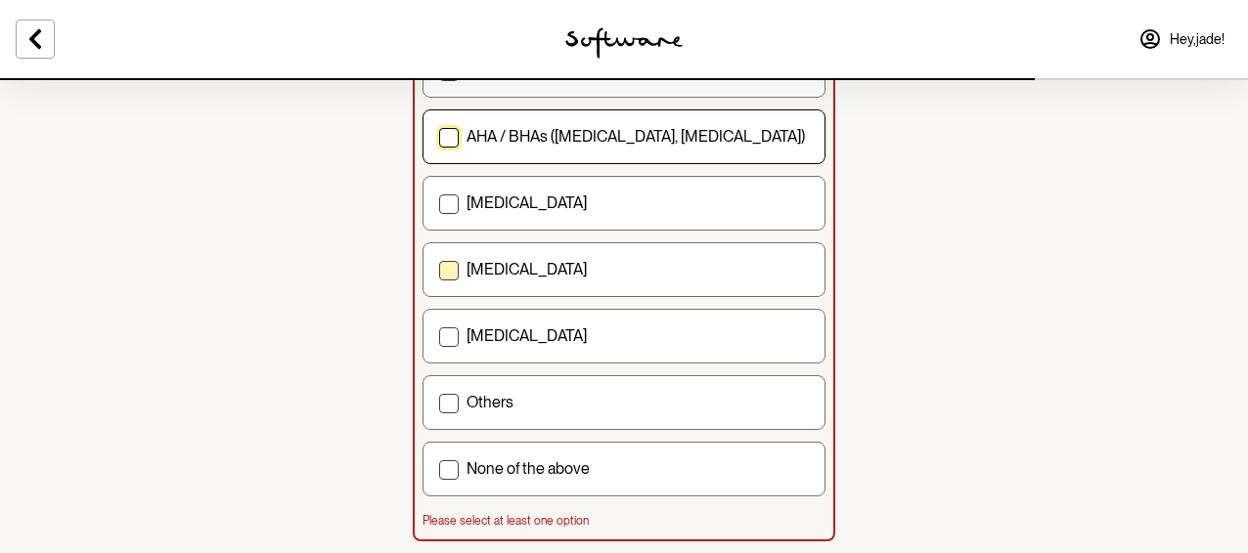
scroll to position [296, 0]
click at [593, 472] on div "None of the above" at bounding box center [637, 468] width 342 height 19
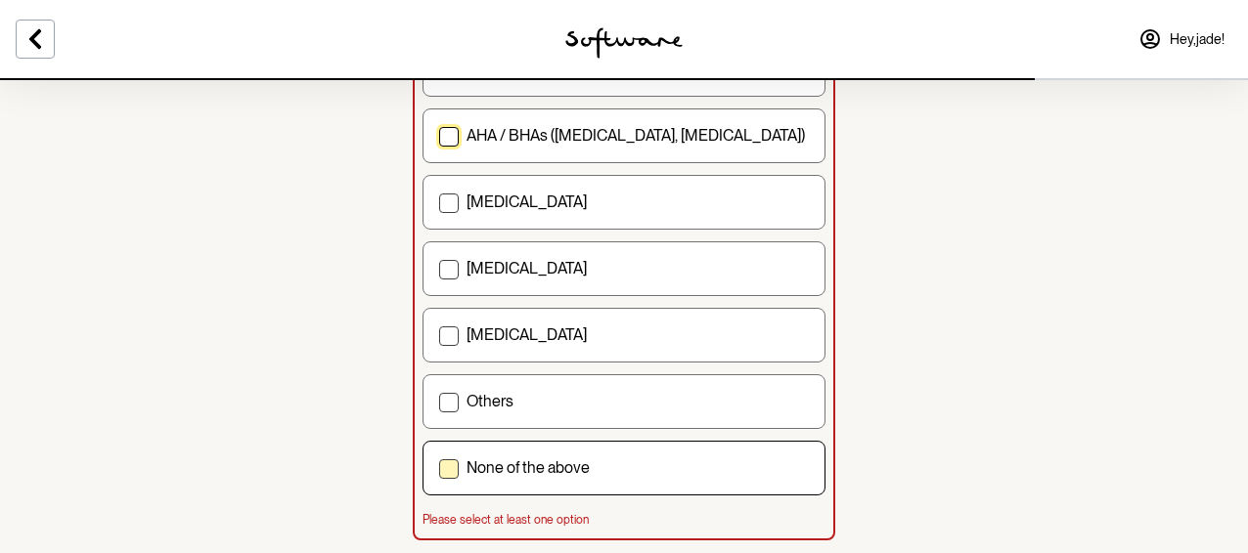
click at [439, 469] on input "None of the above" at bounding box center [438, 468] width 1 height 1
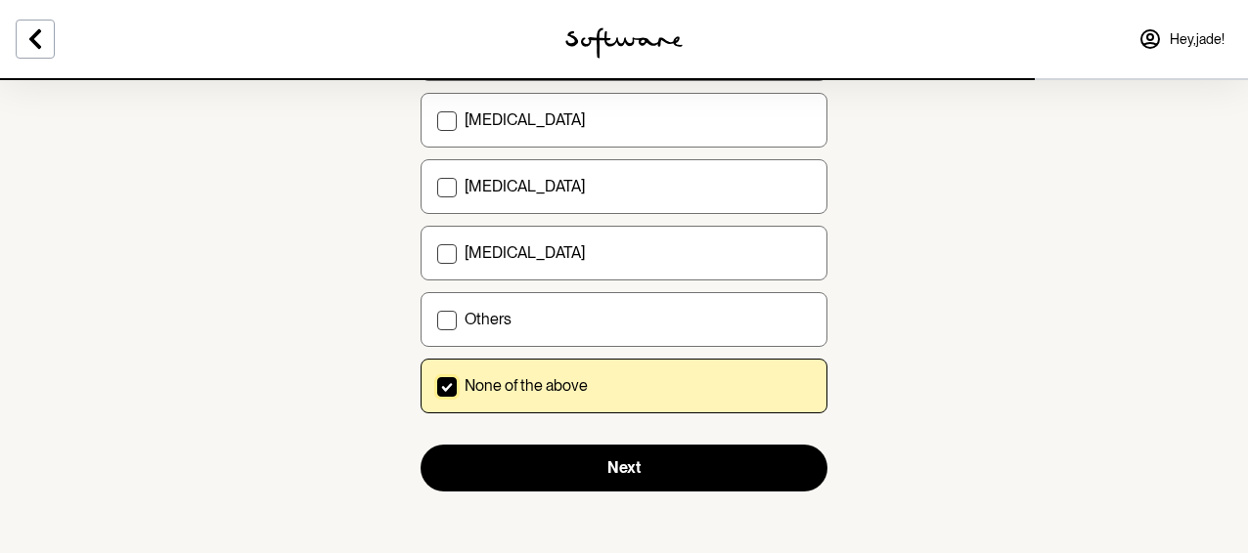
scroll to position [377, 0]
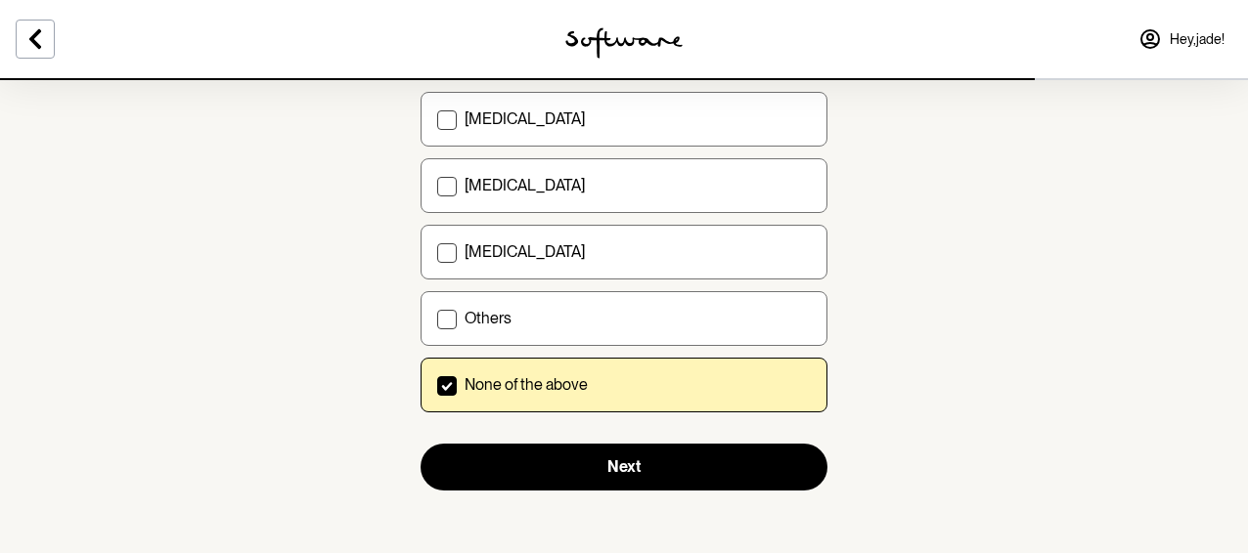
click at [555, 361] on label "None of the above" at bounding box center [623, 385] width 407 height 55
click at [437, 385] on input "None of the above" at bounding box center [436, 385] width 1 height 1
checkbox input "false"
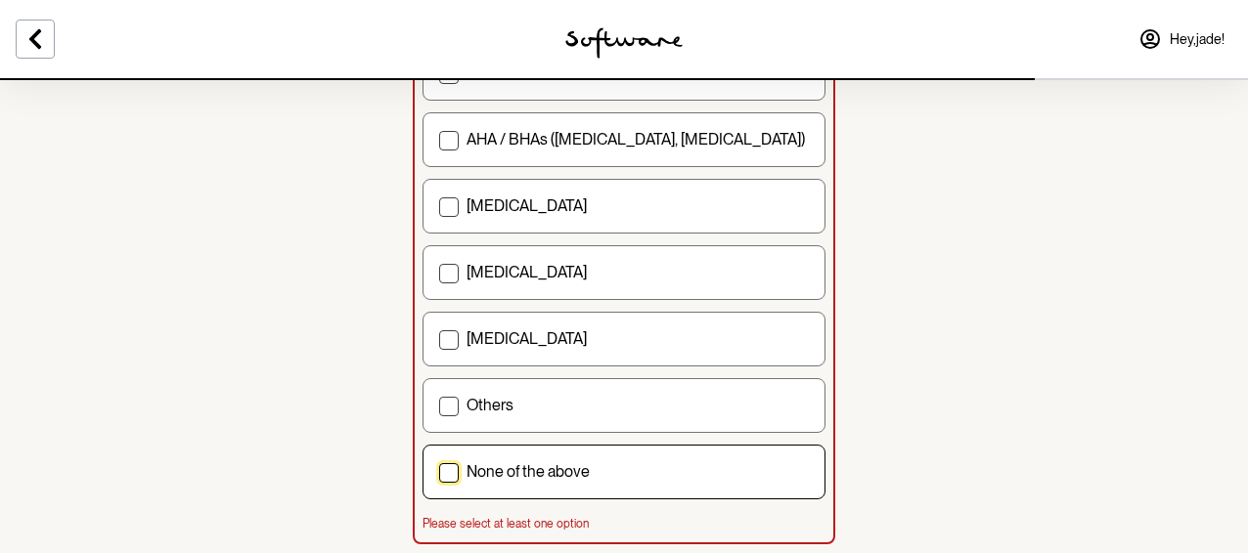
scroll to position [296, 0]
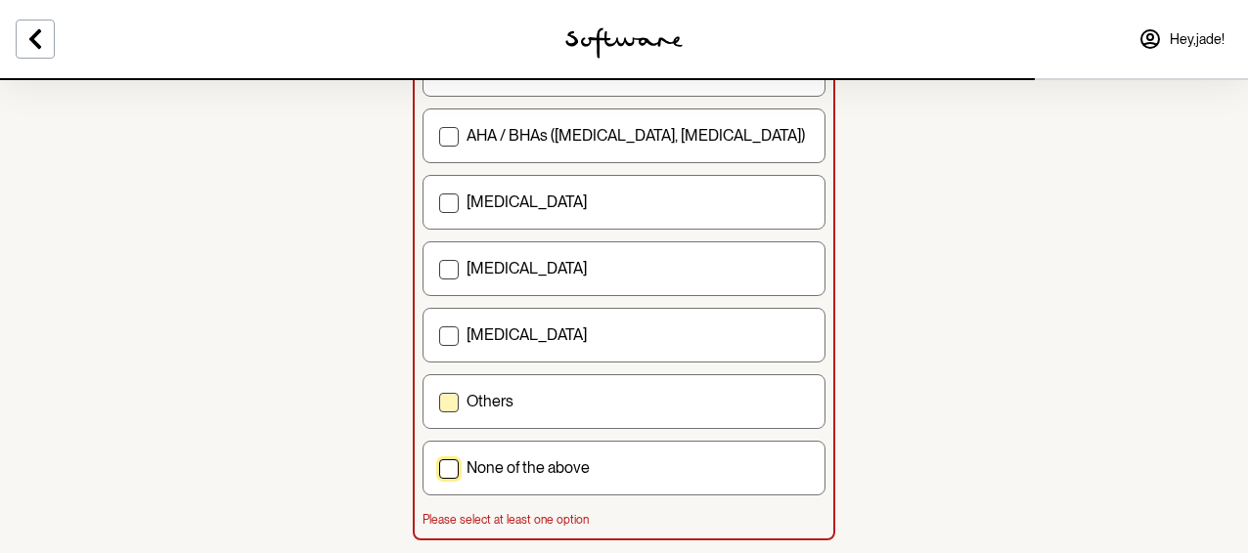
click at [643, 415] on label "Others" at bounding box center [623, 402] width 403 height 55
click at [439, 403] on input "Others" at bounding box center [438, 402] width 1 height 1
checkbox input "true"
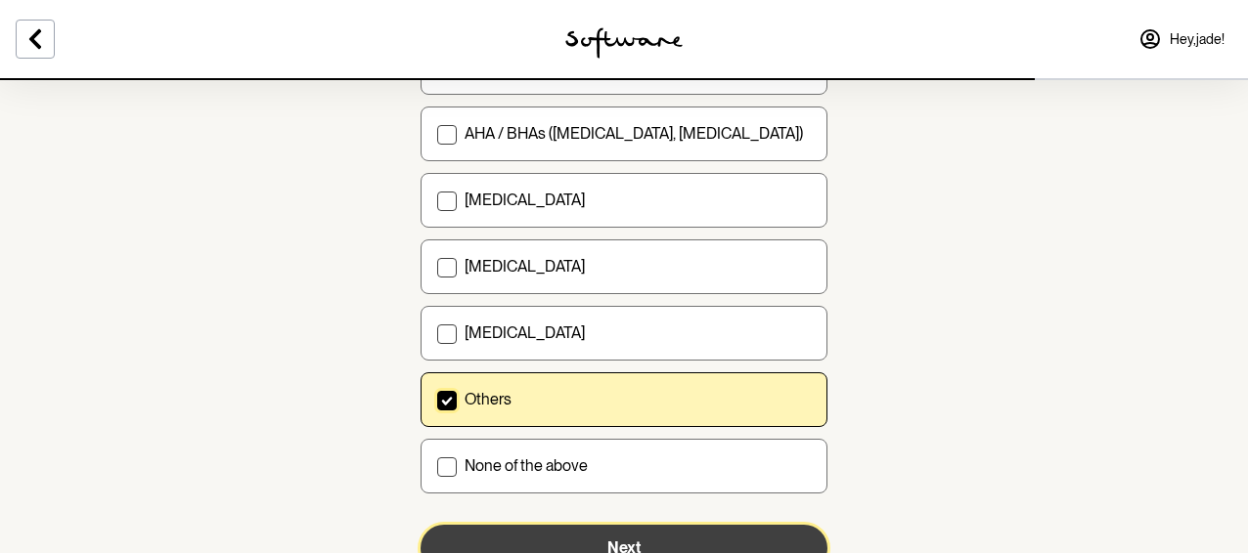
click at [535, 540] on button "Next" at bounding box center [623, 548] width 407 height 47
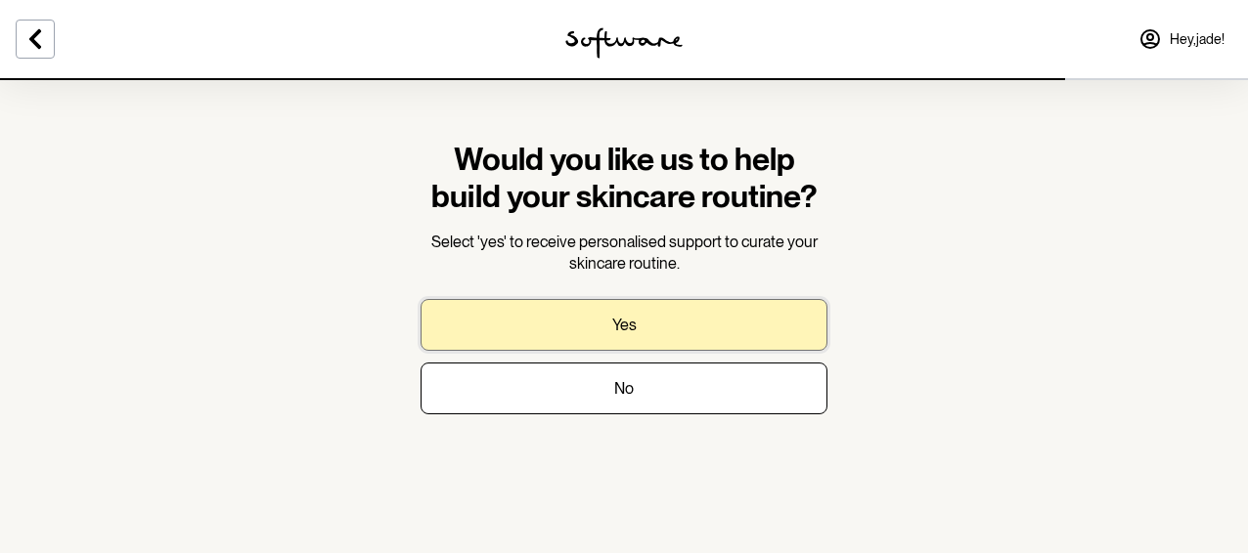
click at [535, 333] on button "Yes" at bounding box center [623, 325] width 407 height 52
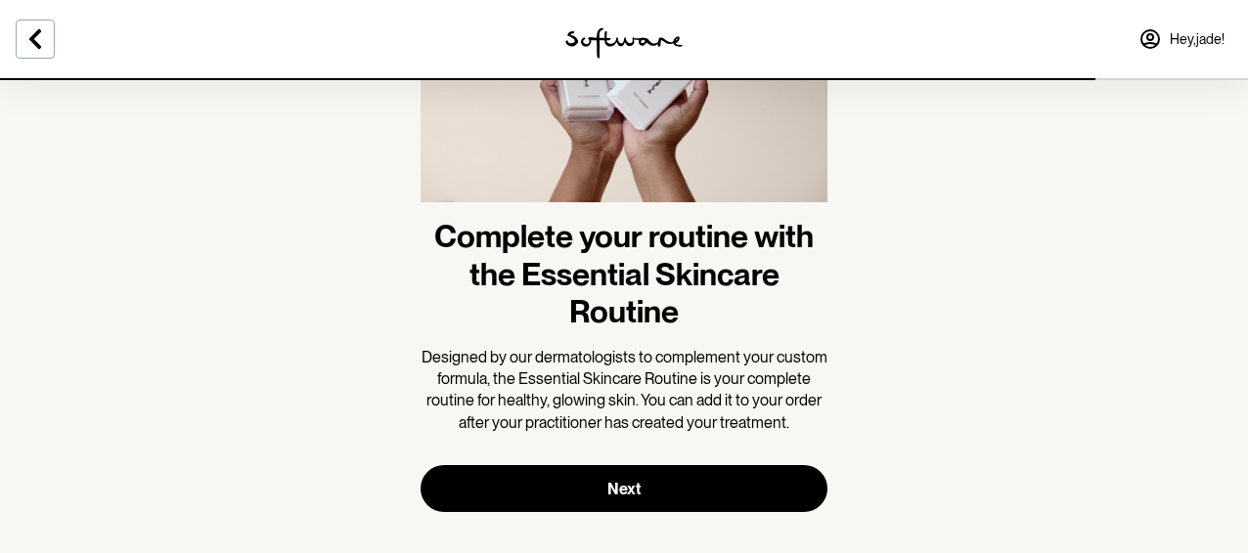
scroll to position [212, 0]
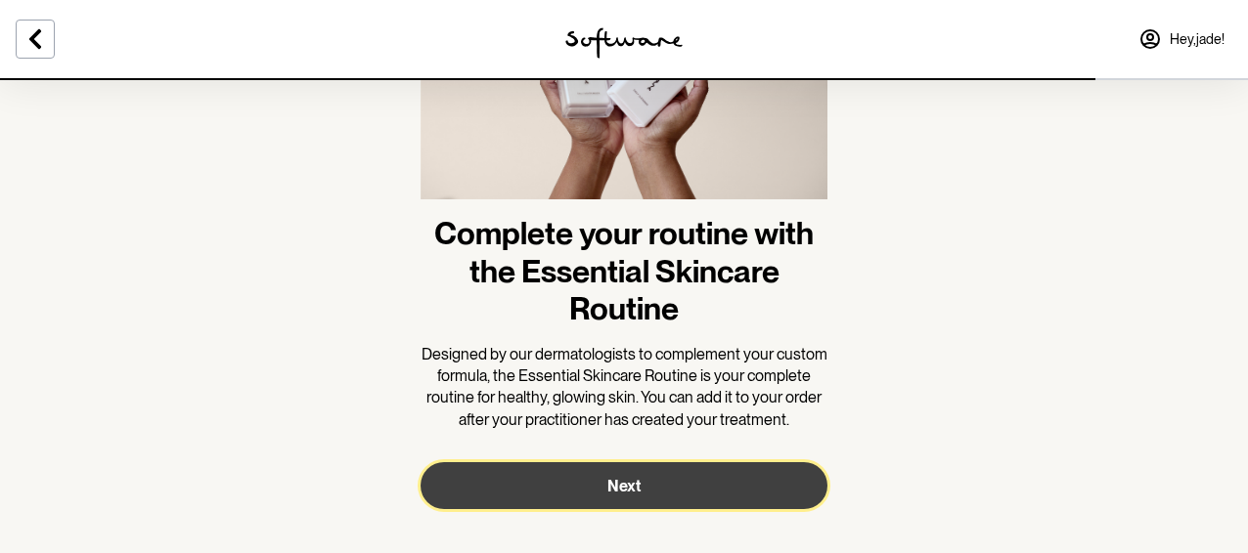
click at [579, 480] on button "Next" at bounding box center [623, 486] width 407 height 47
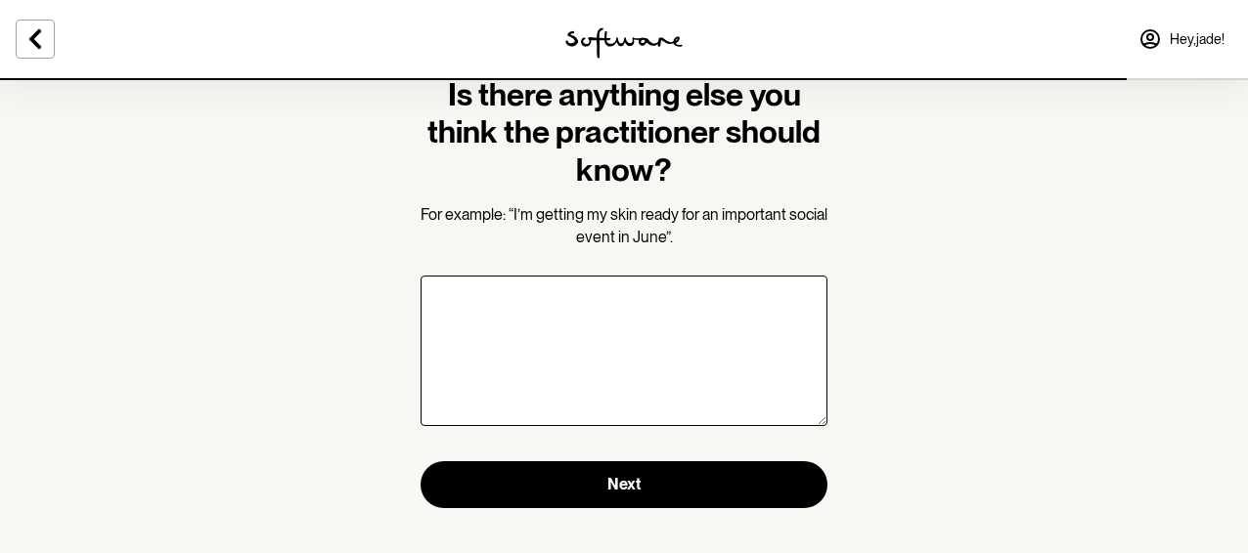
scroll to position [63, 0]
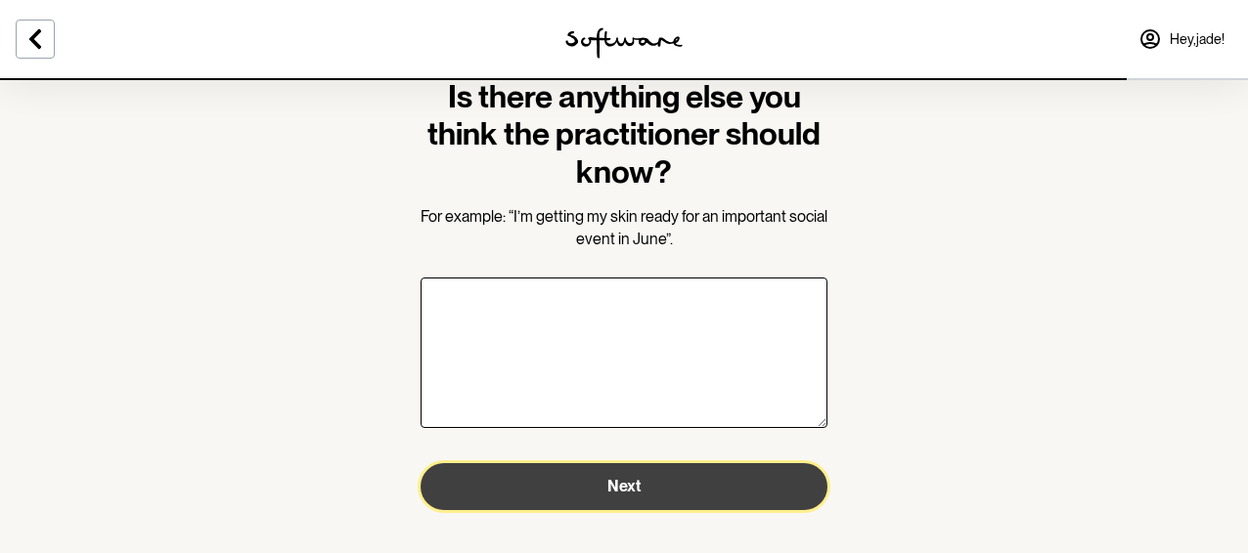
click at [569, 499] on button "Next" at bounding box center [623, 487] width 407 height 47
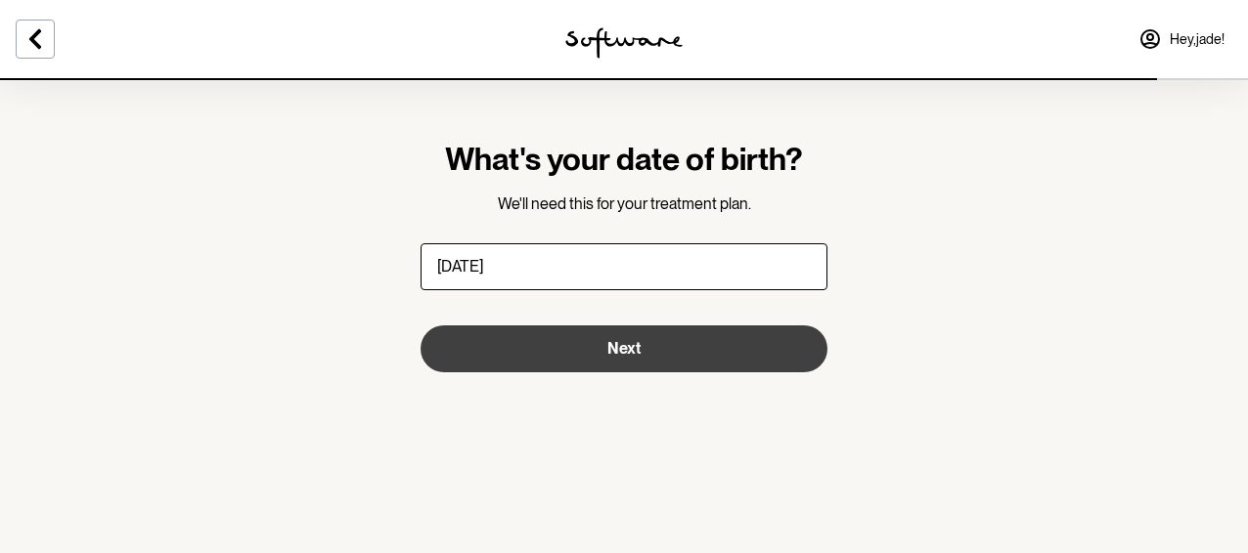
type input "[DATE]"
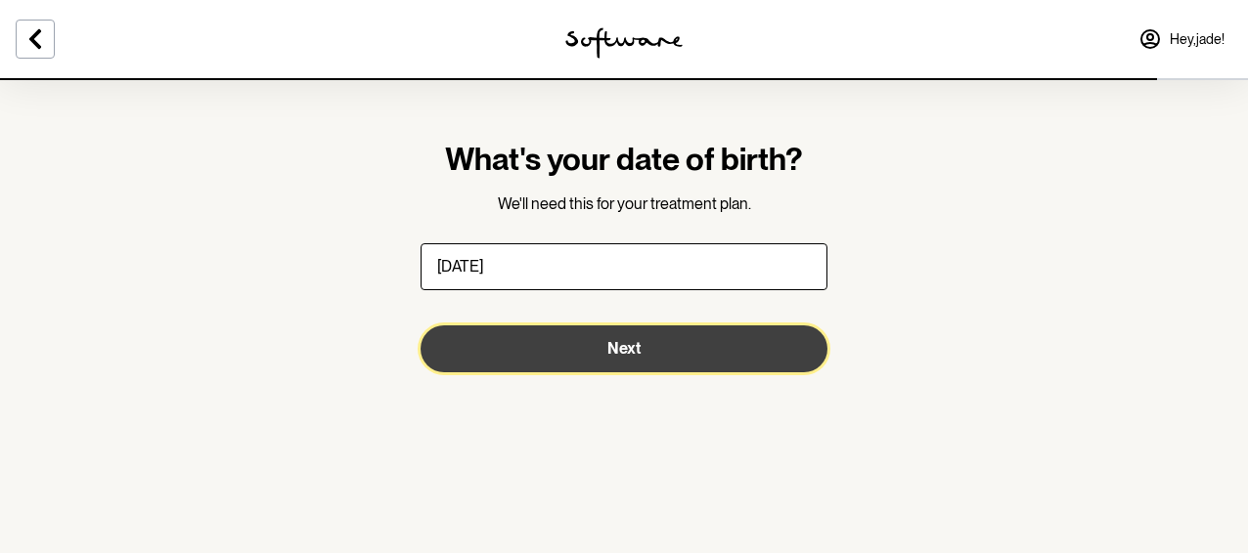
click at [612, 347] on span "Next" at bounding box center [623, 348] width 33 height 19
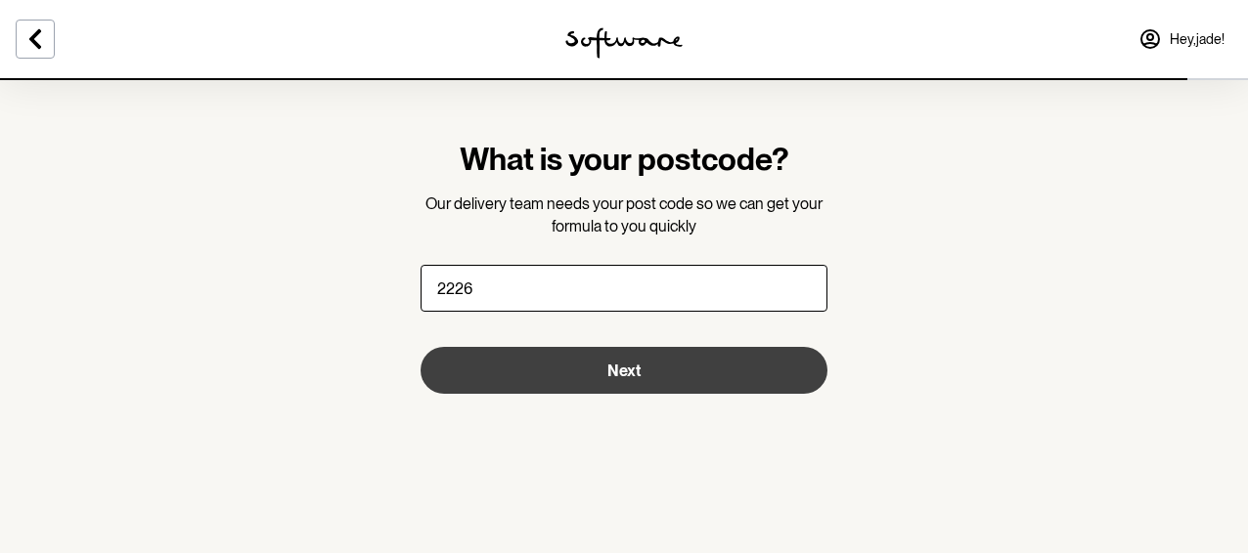
type input "2226"
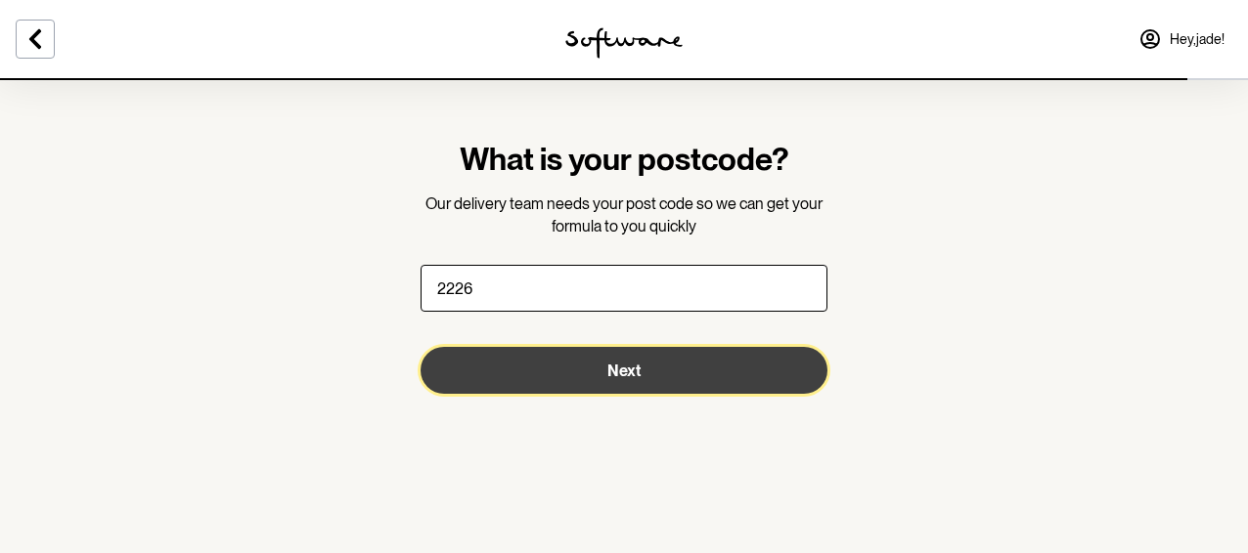
click at [626, 371] on span "Next" at bounding box center [623, 371] width 33 height 19
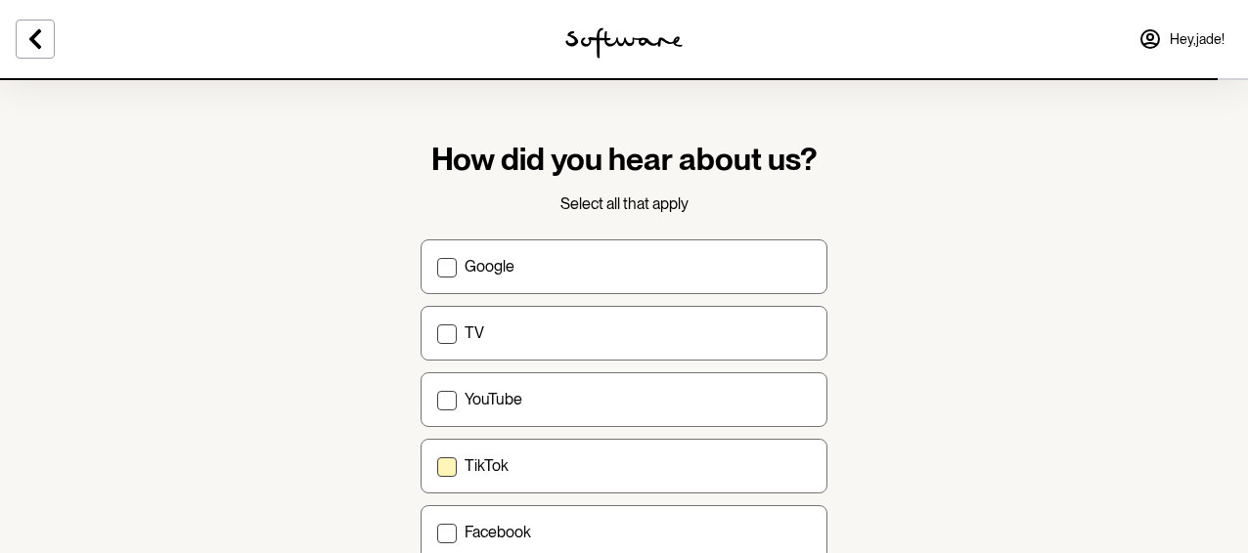
click at [483, 480] on label "TikTok" at bounding box center [623, 466] width 407 height 55
click at [437, 466] on input "TikTok" at bounding box center [436, 465] width 1 height 1
checkbox input "true"
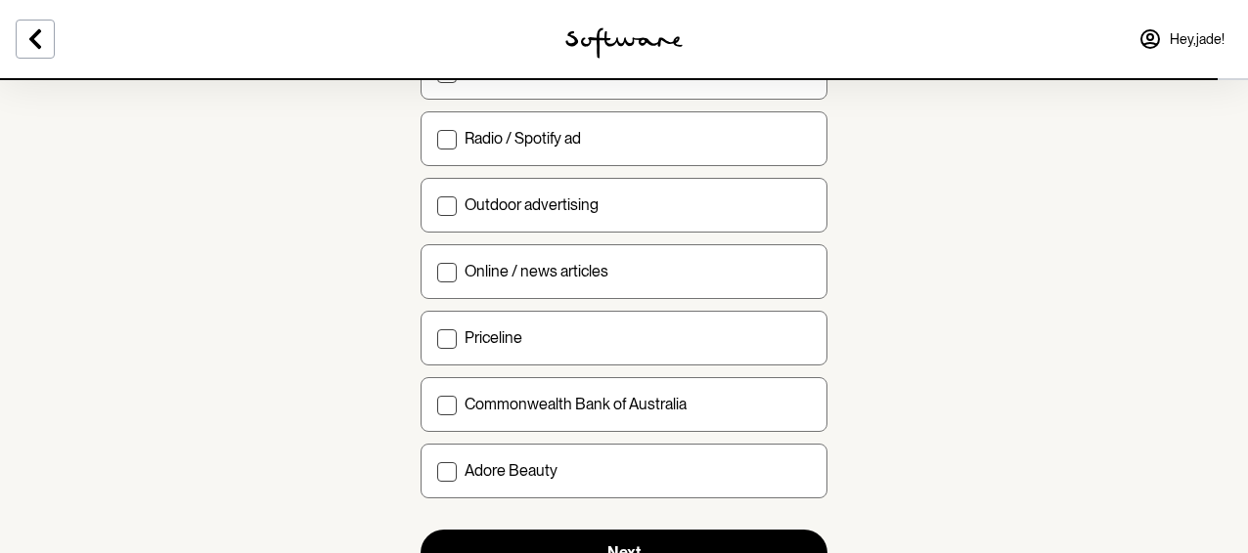
scroll to position [733, 0]
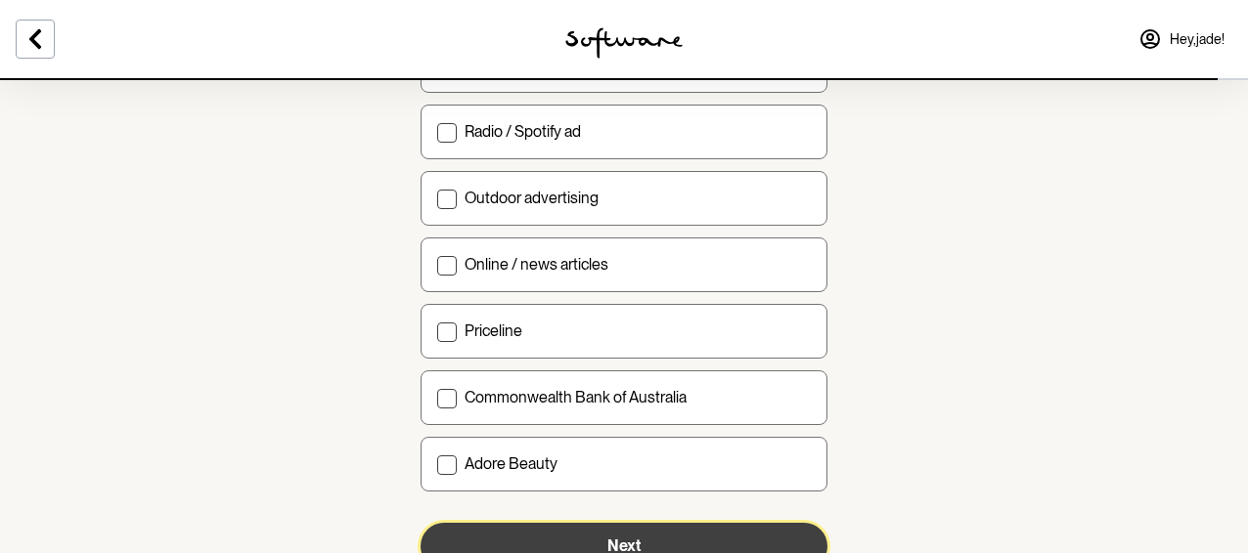
click at [530, 538] on button "Next" at bounding box center [623, 546] width 407 height 47
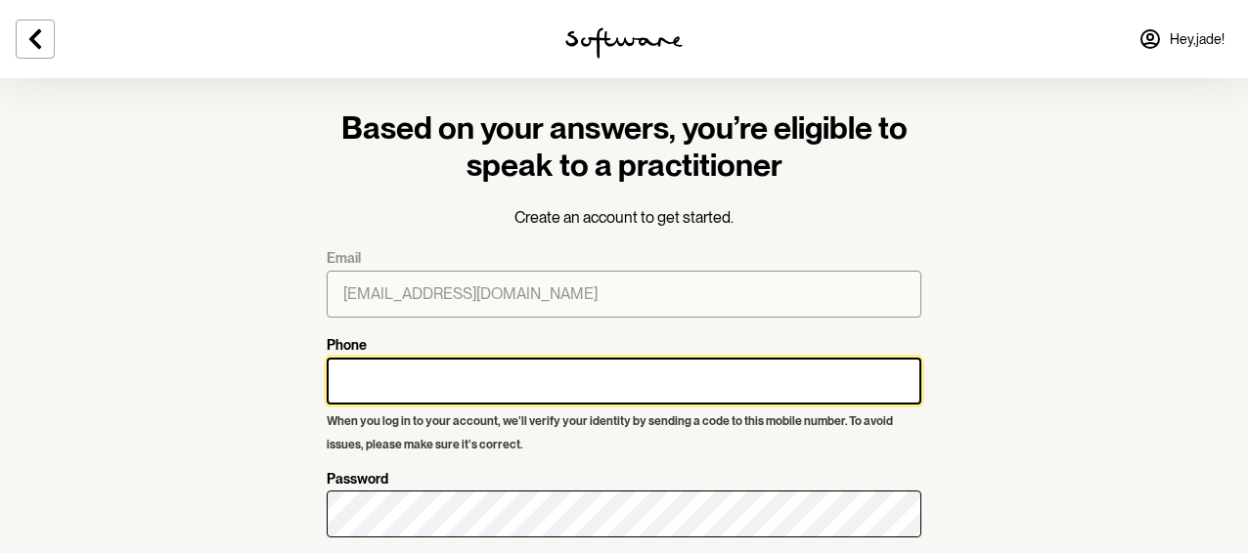
click at [480, 392] on input "Phone" at bounding box center [624, 381] width 595 height 47
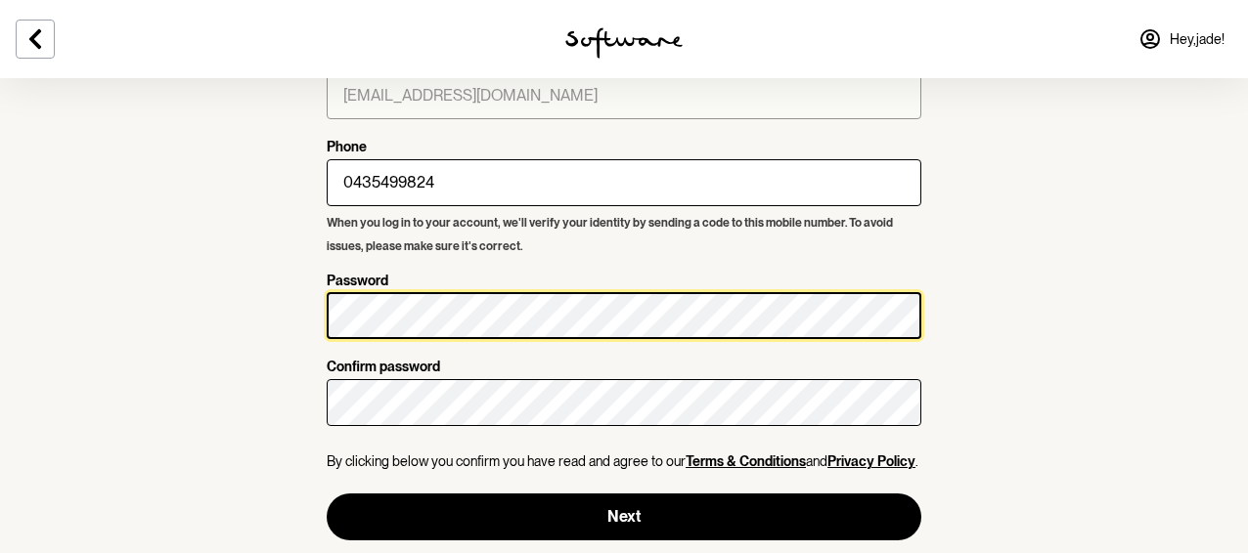
scroll to position [217, 0]
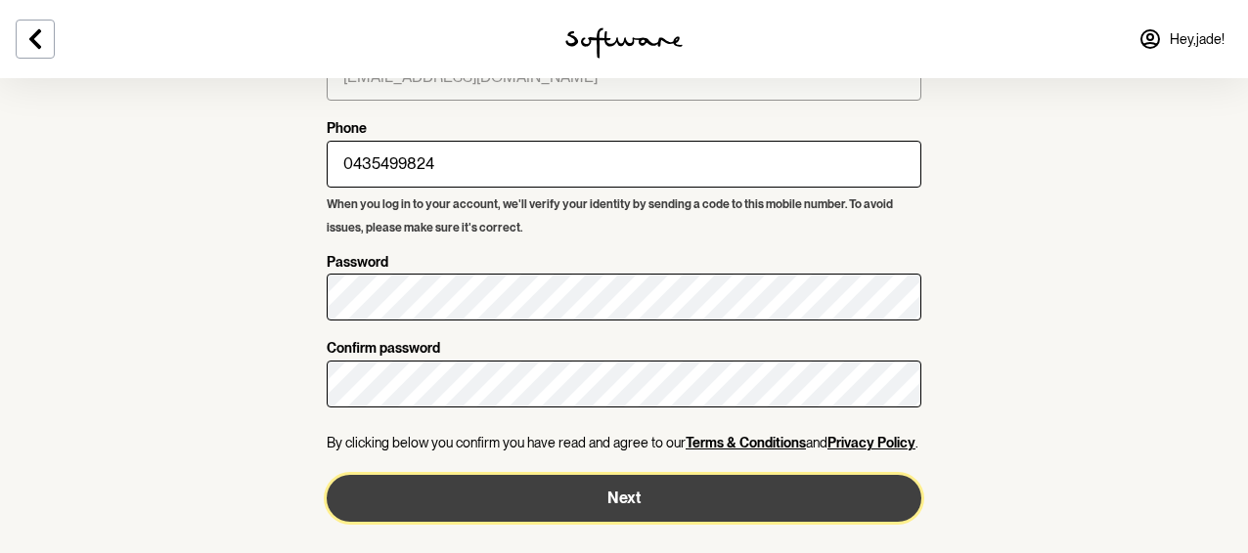
click at [490, 511] on button "Next" at bounding box center [624, 498] width 595 height 47
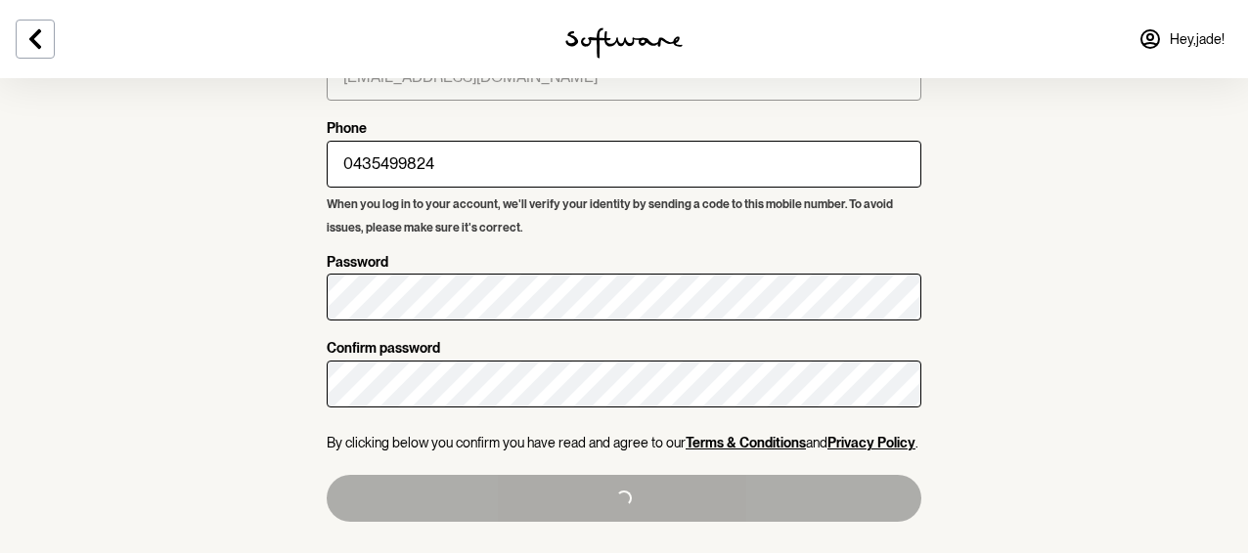
type input "[PHONE_NUMBER]"
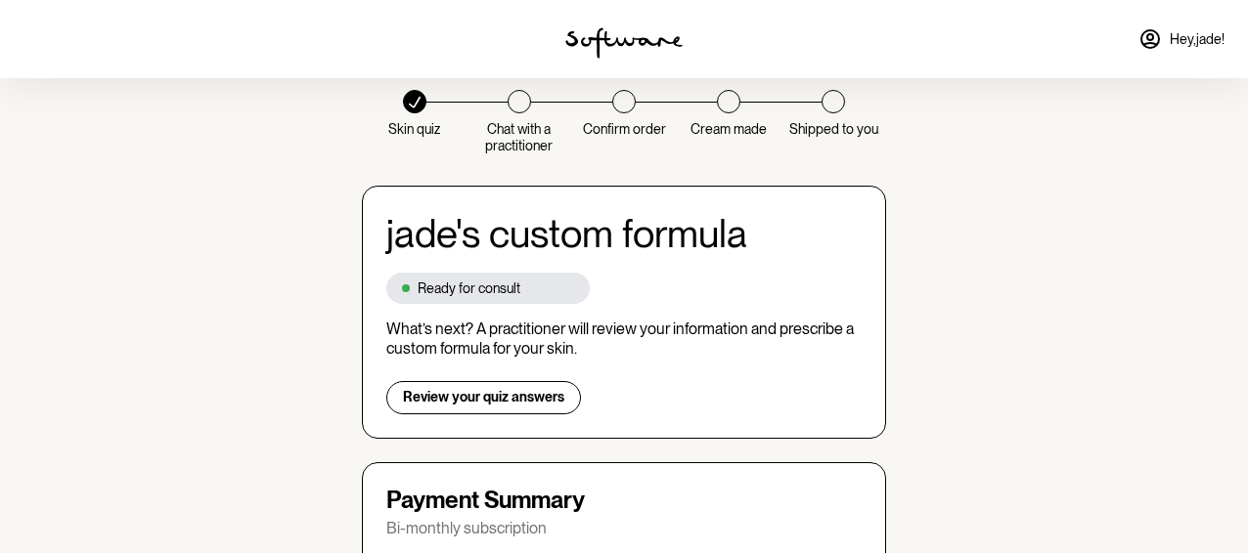
scroll to position [66, 0]
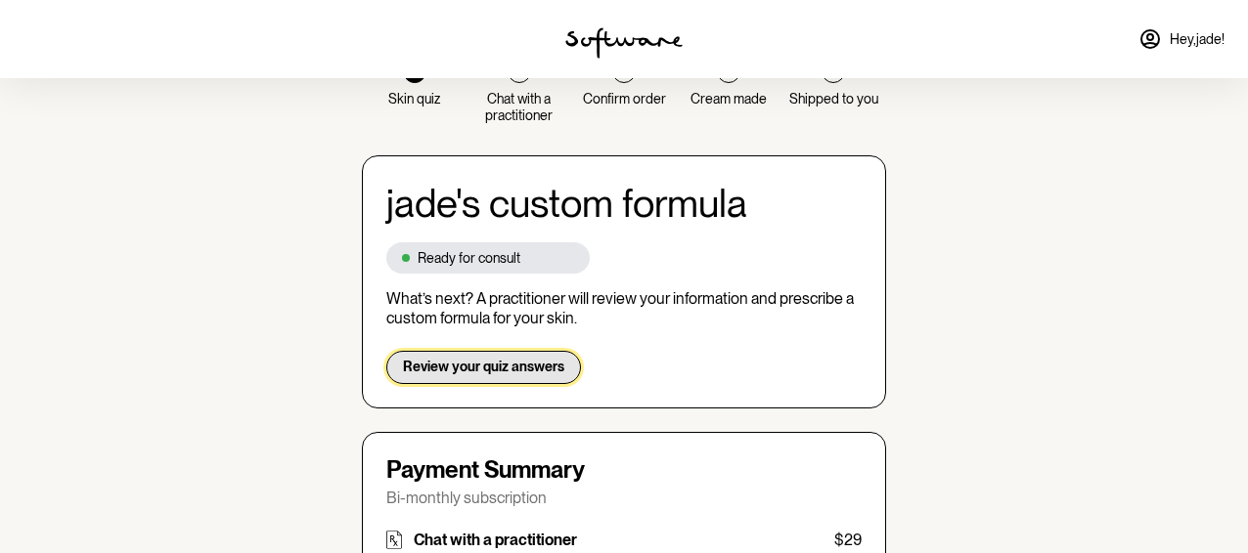
click at [490, 359] on span "Review your quiz answers" at bounding box center [483, 367] width 161 height 17
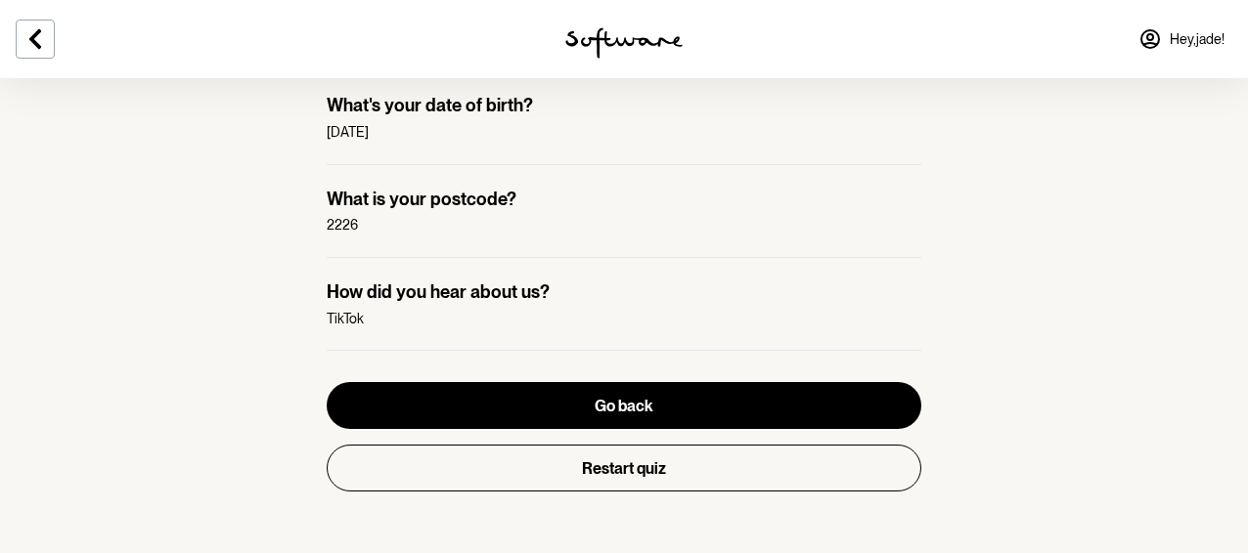
scroll to position [1846, 0]
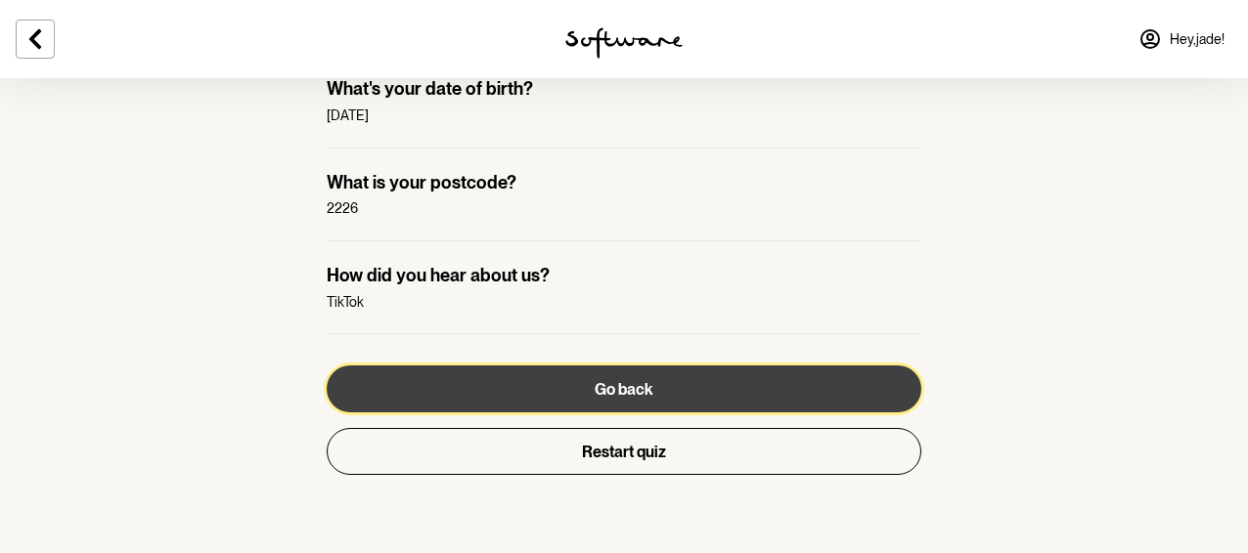
click at [504, 390] on button "Go back" at bounding box center [624, 389] width 595 height 47
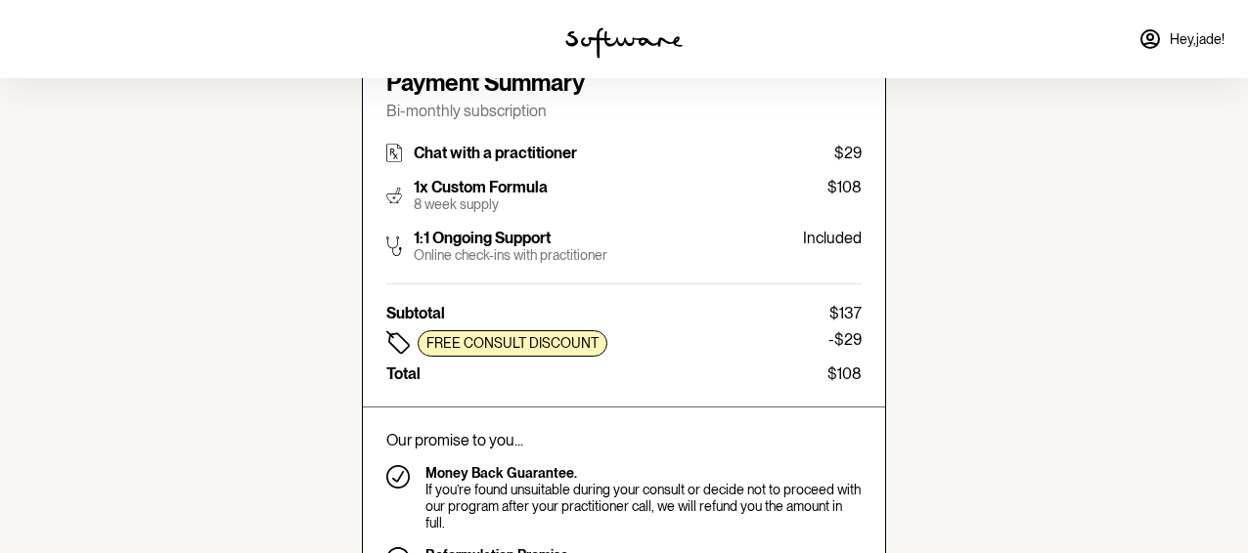
scroll to position [455, 0]
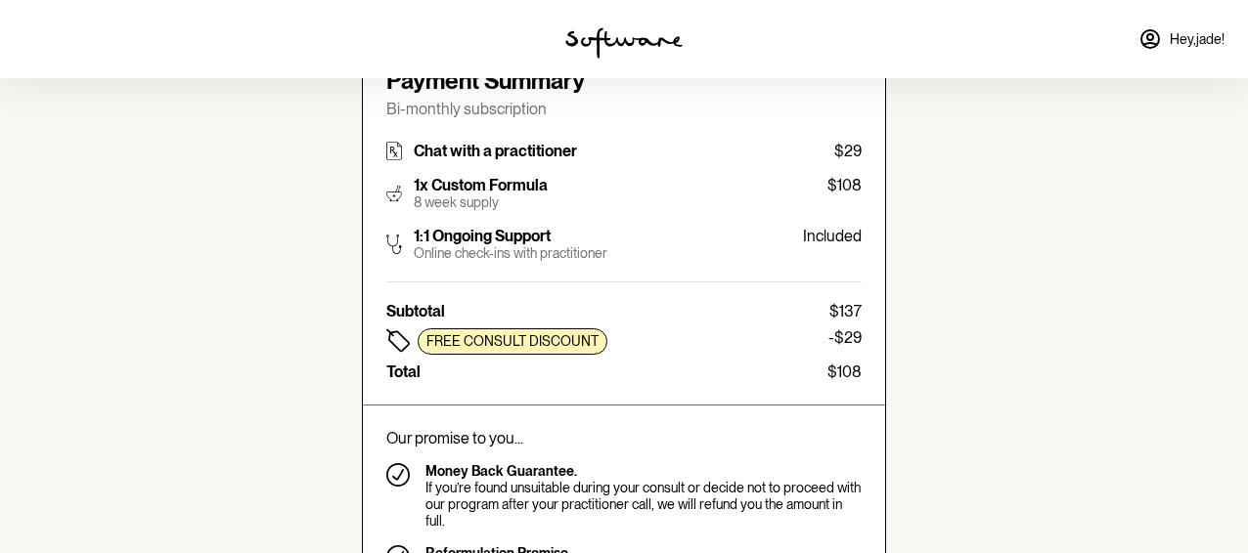
click at [467, 204] on p "8 week supply" at bounding box center [481, 203] width 134 height 17
click at [393, 201] on img at bounding box center [394, 193] width 16 height 35
click at [392, 185] on img at bounding box center [394, 193] width 16 height 35
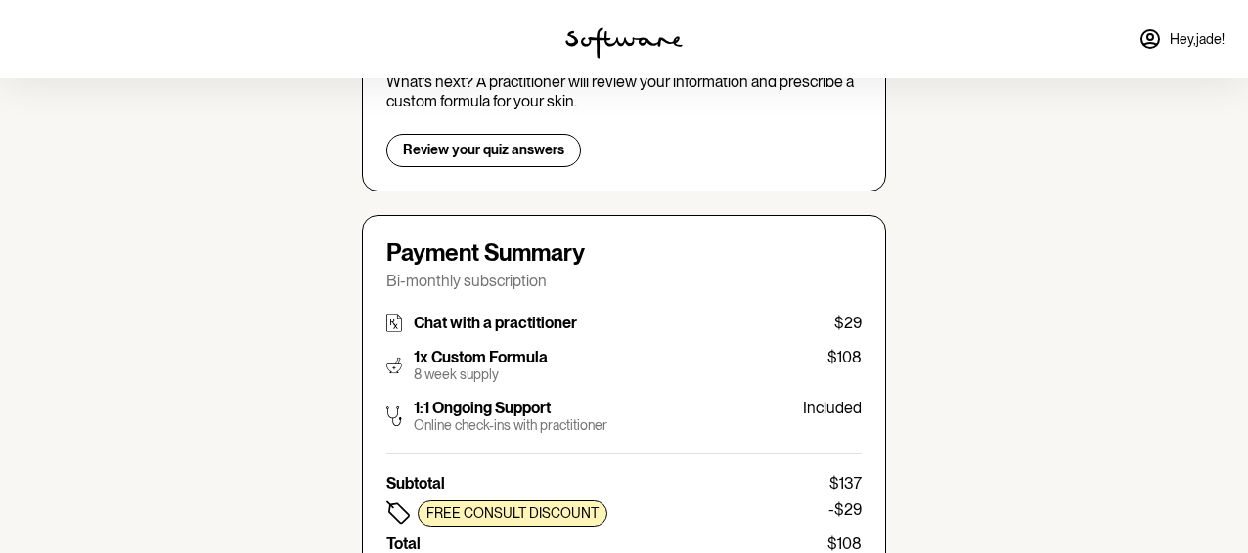
scroll to position [282, 0]
click at [528, 516] on p "Free consult discount" at bounding box center [512, 515] width 172 height 17
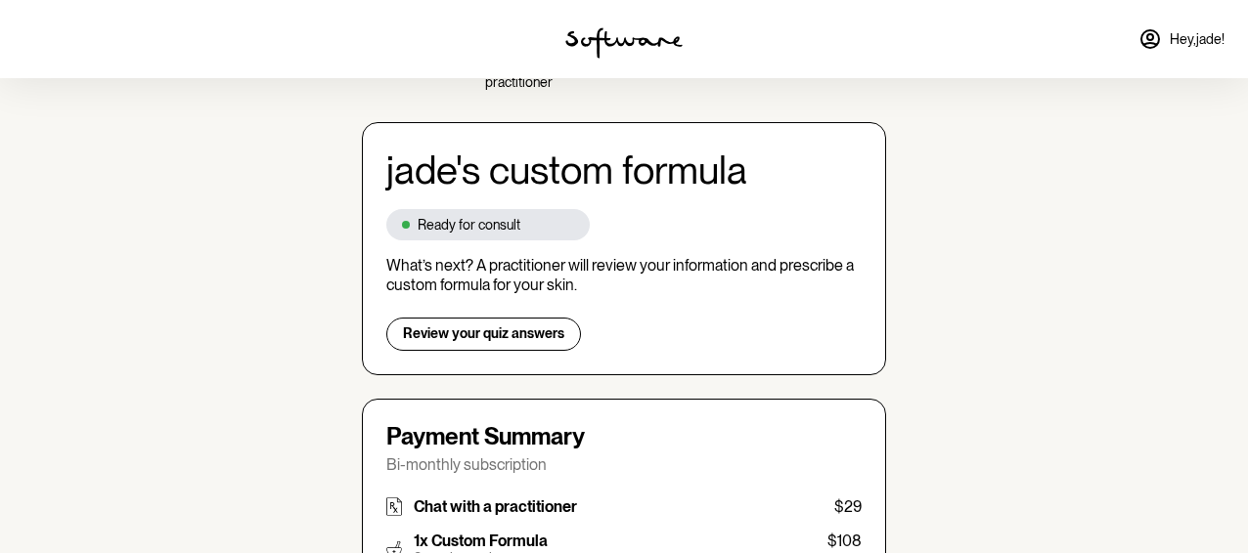
scroll to position [96, 0]
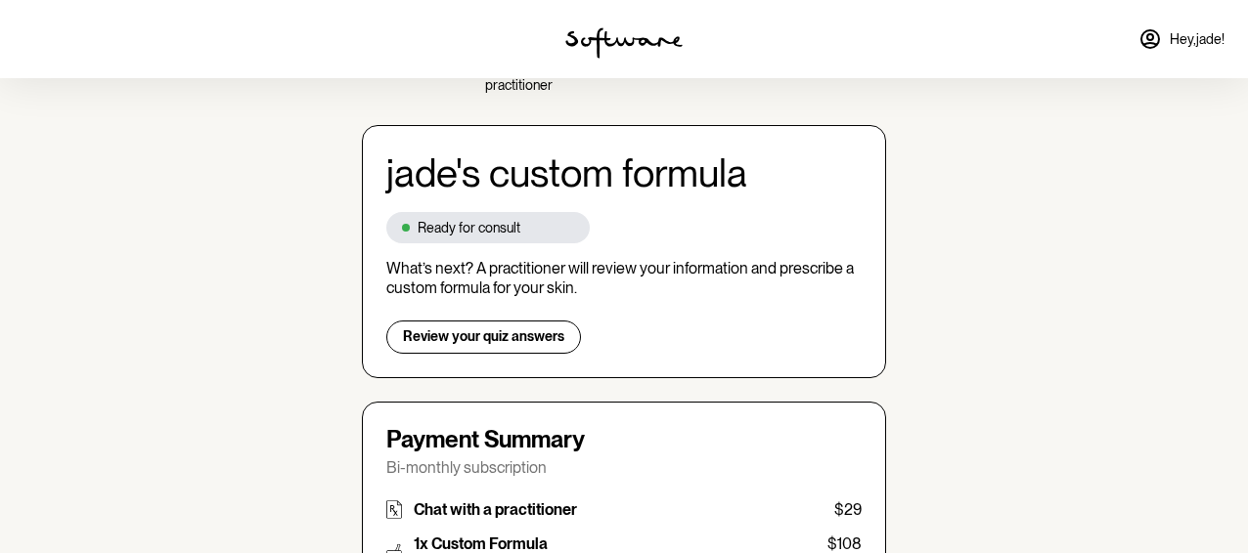
click at [501, 234] on p "Ready for consult" at bounding box center [469, 228] width 103 height 17
